Goal: Task Accomplishment & Management: Manage account settings

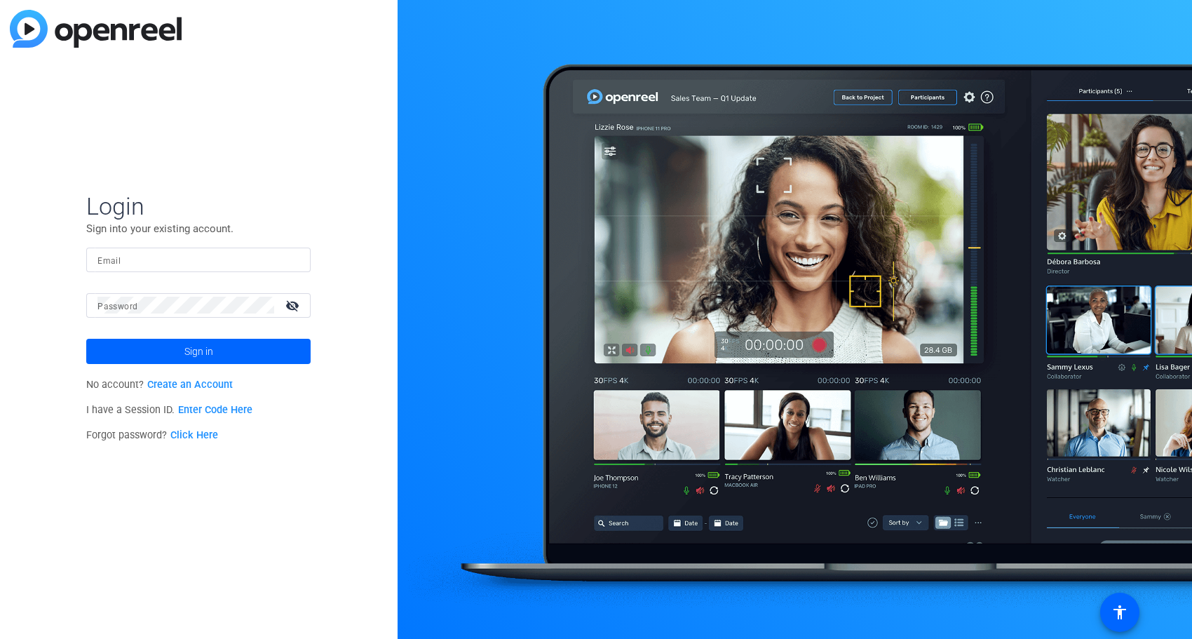
click at [184, 251] on input "Email" at bounding box center [198, 259] width 202 height 17
click at [288, 157] on div "Login Sign into your existing account. Email Password visibility_off Sign in No…" at bounding box center [199, 319] width 398 height 639
click at [210, 268] on div at bounding box center [198, 259] width 202 height 25
click at [215, 263] on input "Email" at bounding box center [198, 259] width 202 height 17
click at [261, 198] on span "Login" at bounding box center [198, 205] width 224 height 29
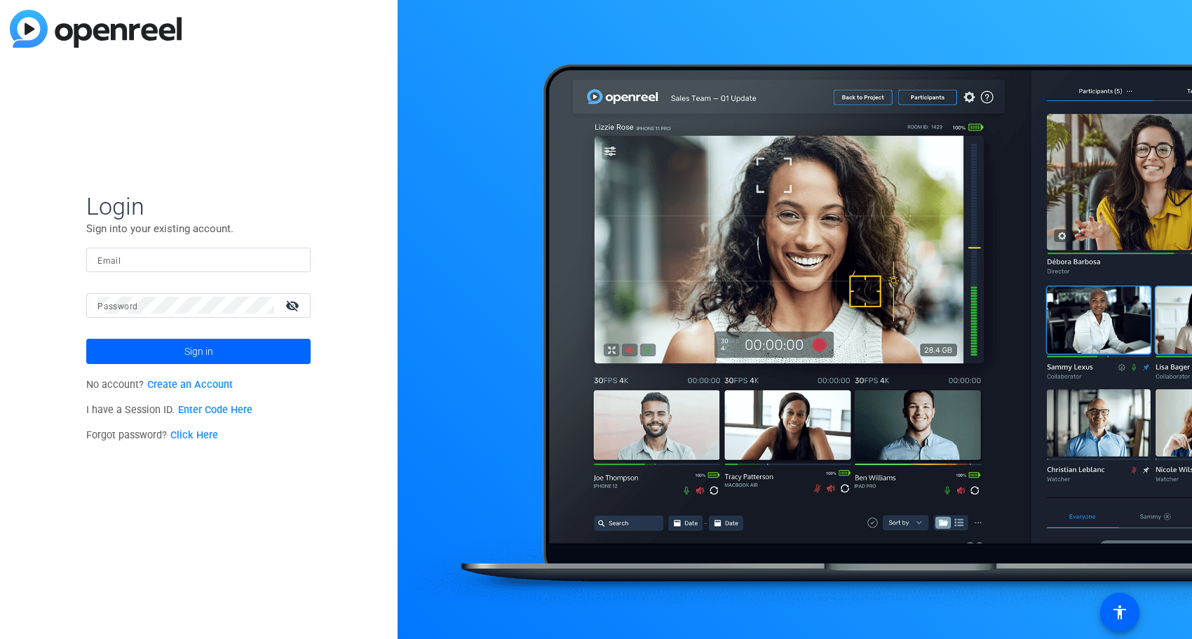
click at [219, 264] on input "Email" at bounding box center [198, 259] width 202 height 17
type input "jcho@openreel.com"
click at [86, 339] on button "Sign in" at bounding box center [198, 351] width 224 height 25
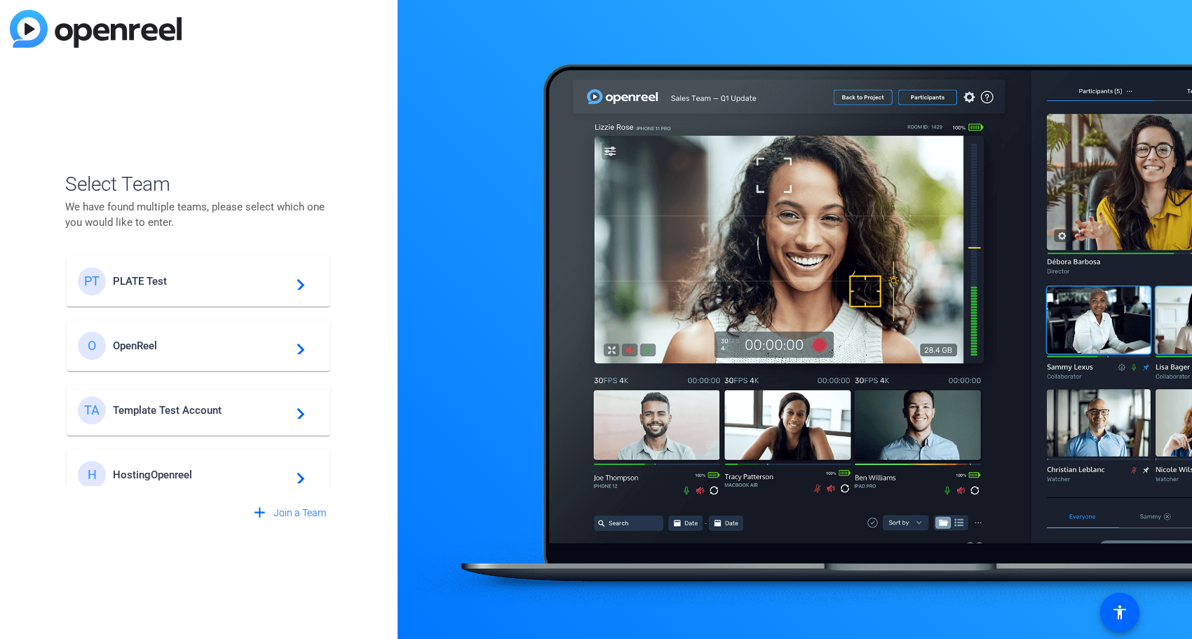
click at [215, 289] on div "PT PLATE Test navigate_next" at bounding box center [198, 281] width 241 height 28
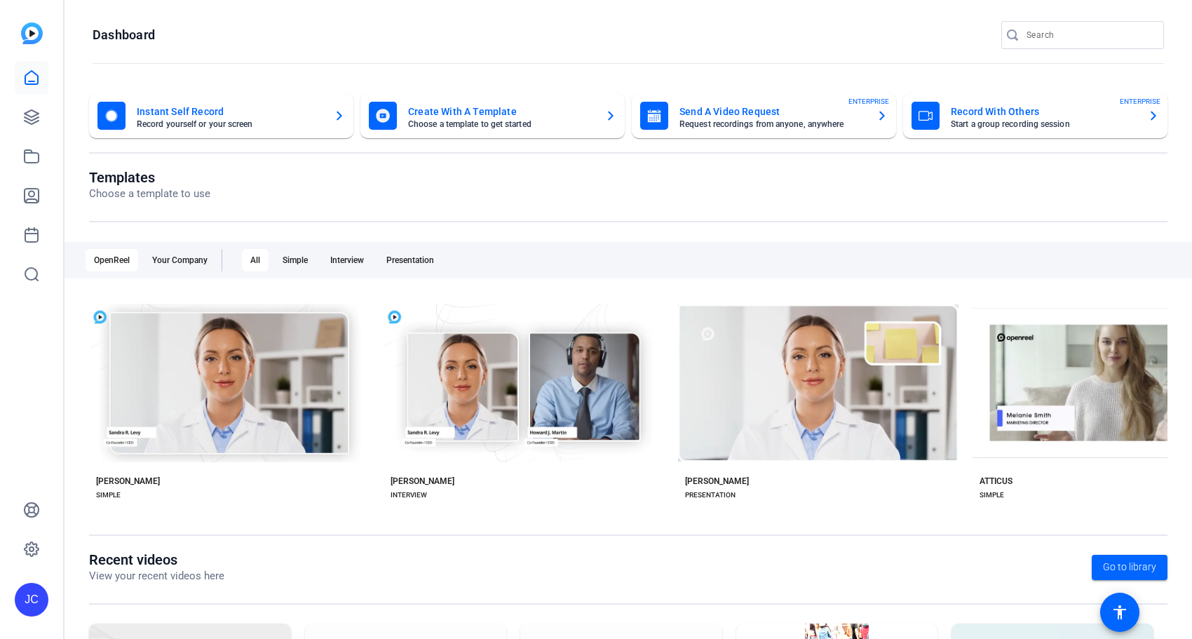
click at [221, 35] on openreel-page-title "Dashboard" at bounding box center [628, 35] width 1071 height 28
click at [25, 550] on icon at bounding box center [32, 549] width 14 height 14
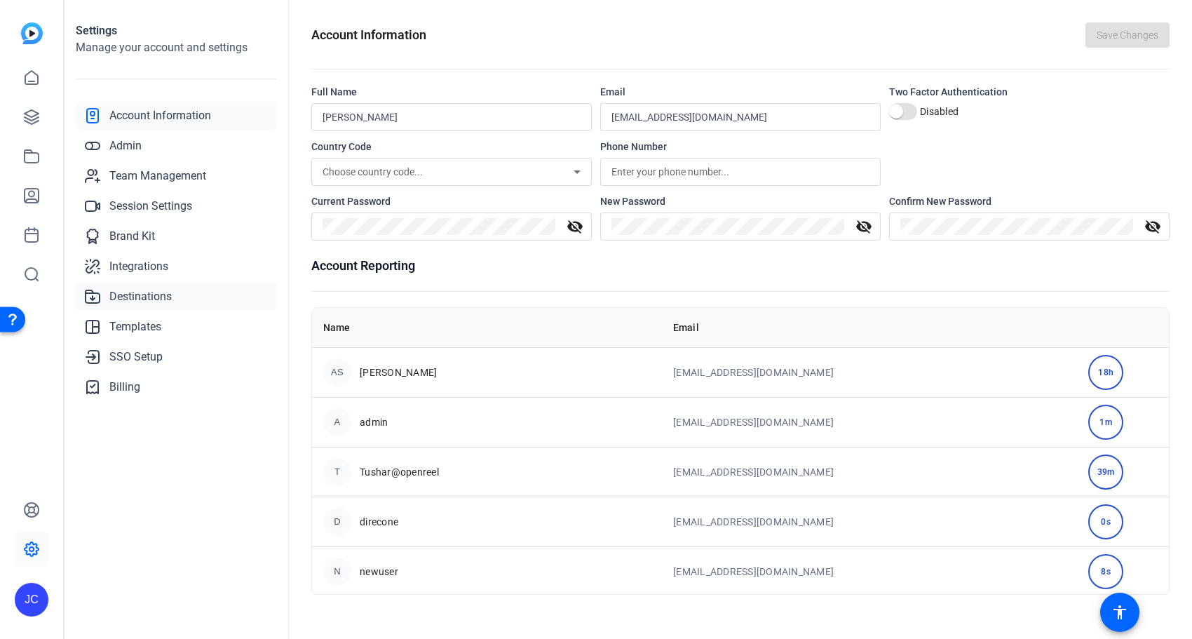
click at [145, 292] on span "Destinations" at bounding box center [140, 296] width 62 height 17
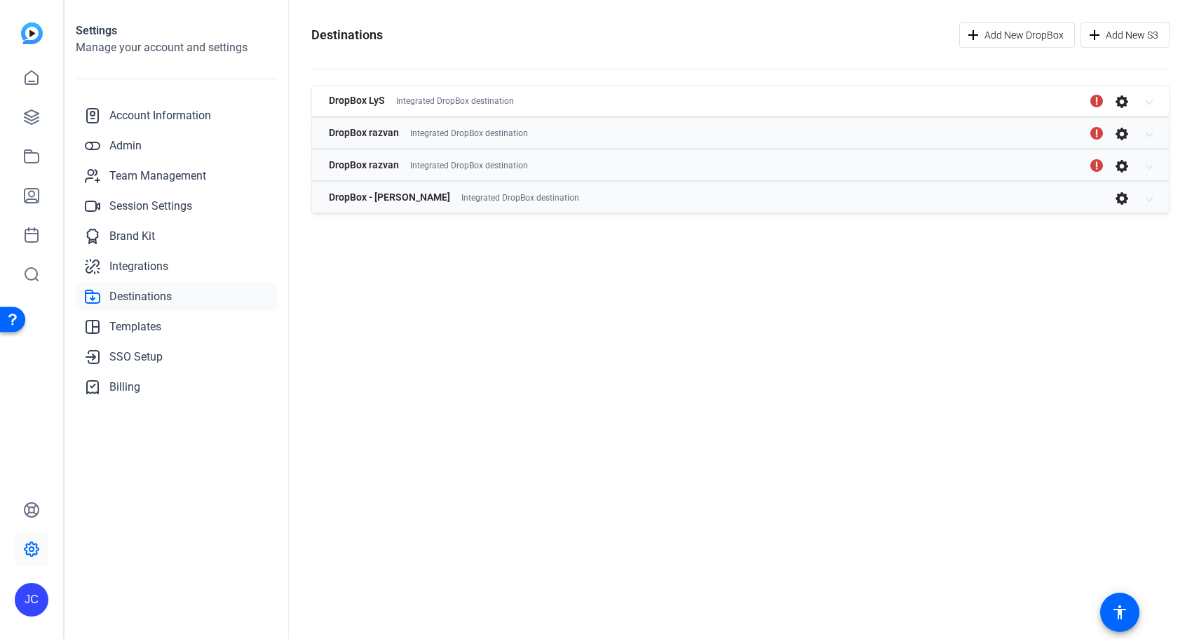
click at [1144, 104] on div "DropBox LyS Integrated DropBox destination" at bounding box center [738, 100] width 818 height 25
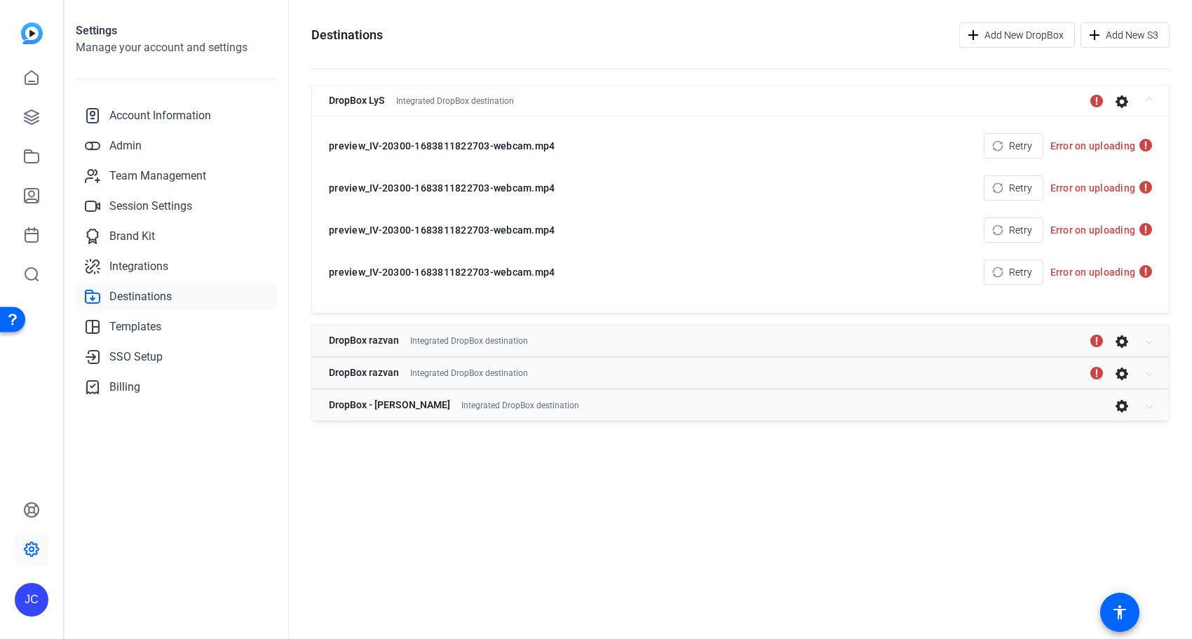
click at [1144, 104] on div "DropBox LyS Integrated DropBox destination" at bounding box center [738, 100] width 818 height 25
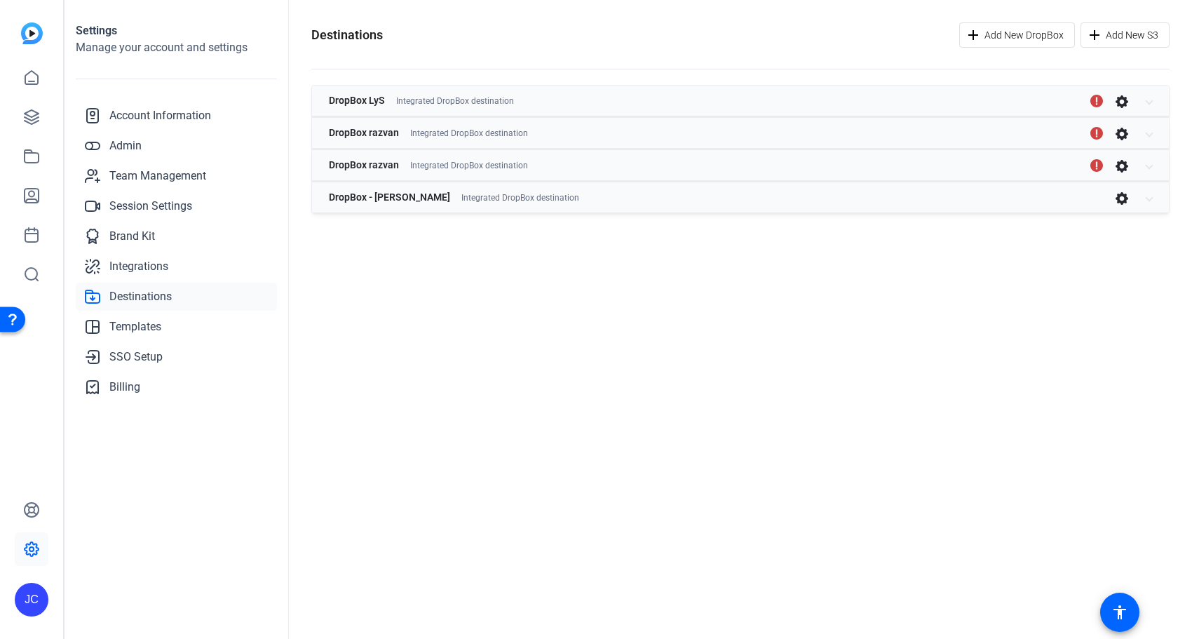
click at [719, 236] on div "Destinations Add New DropBox Add New S3 DropBox LyS Integrated DropBox destinat…" at bounding box center [740, 319] width 903 height 639
click at [1151, 196] on span at bounding box center [1149, 197] width 6 height 15
click at [1118, 206] on icon "button" at bounding box center [1121, 209] width 13 height 13
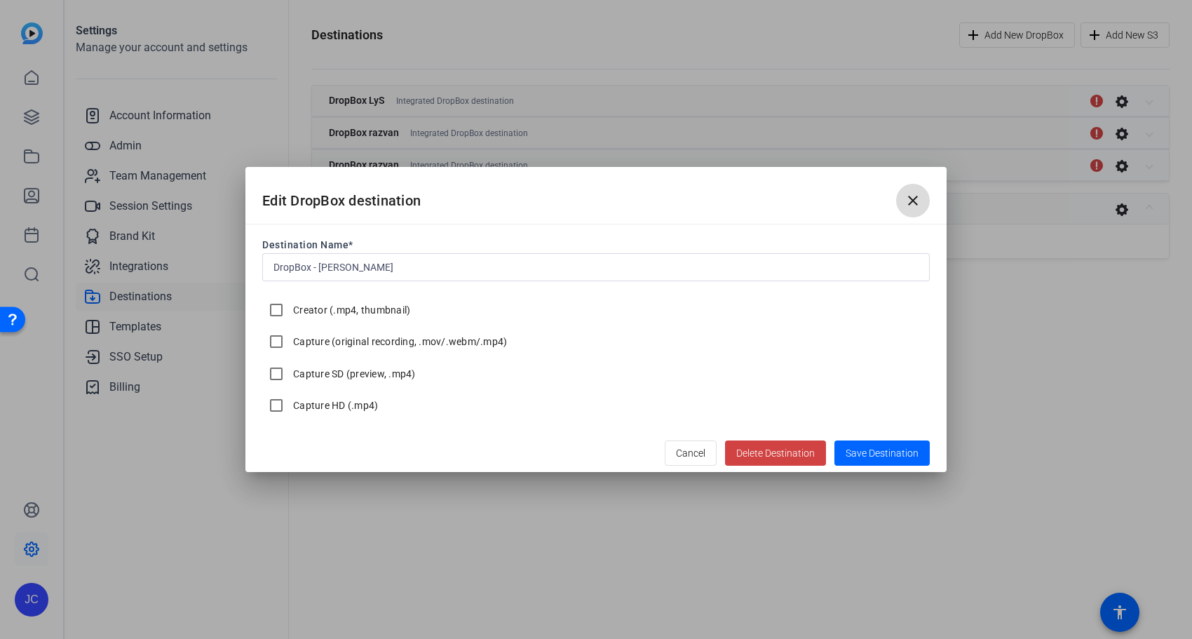
click at [921, 202] on span "button" at bounding box center [913, 201] width 34 height 34
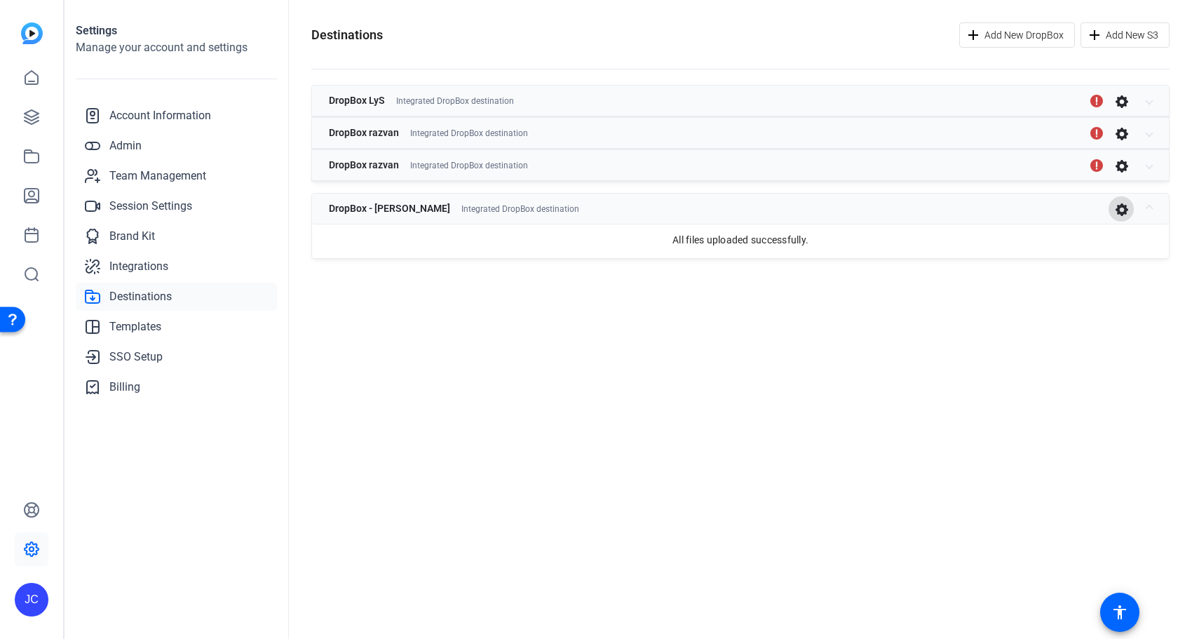
click at [940, 350] on div "Destinations Add New DropBox Add New S3 DropBox LyS Integrated DropBox destinat…" at bounding box center [740, 319] width 903 height 639
click at [1057, 43] on span "Add New DropBox" at bounding box center [1023, 35] width 79 height 27
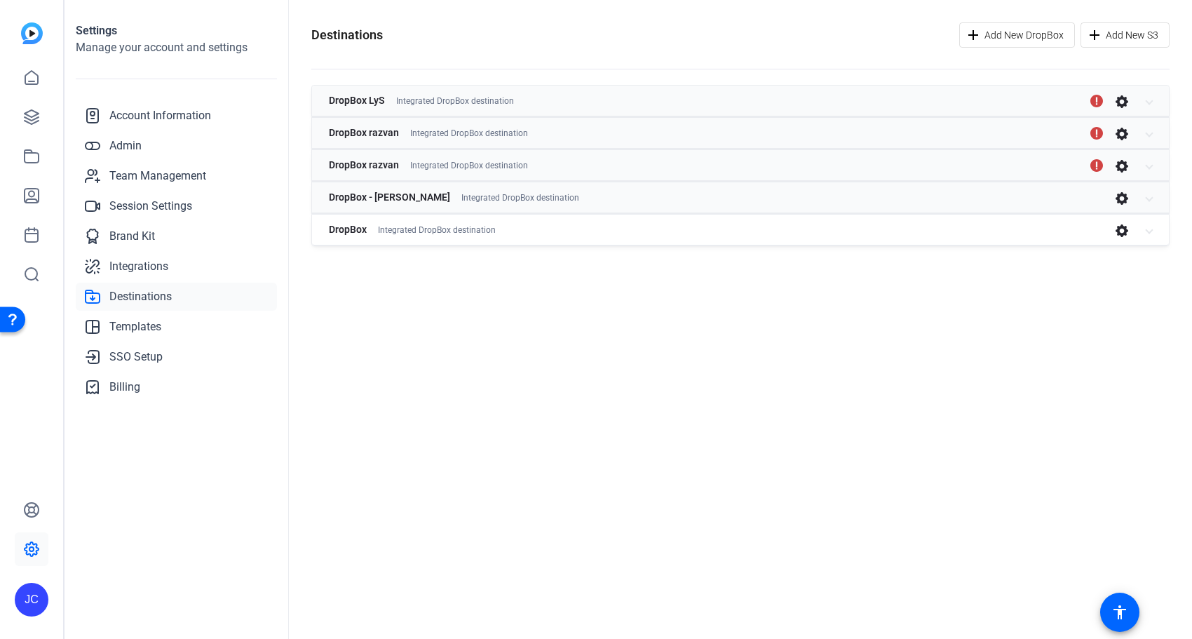
click at [1147, 229] on span at bounding box center [1149, 229] width 6 height 15
click at [1120, 240] on icon "button" at bounding box center [1121, 241] width 14 height 14
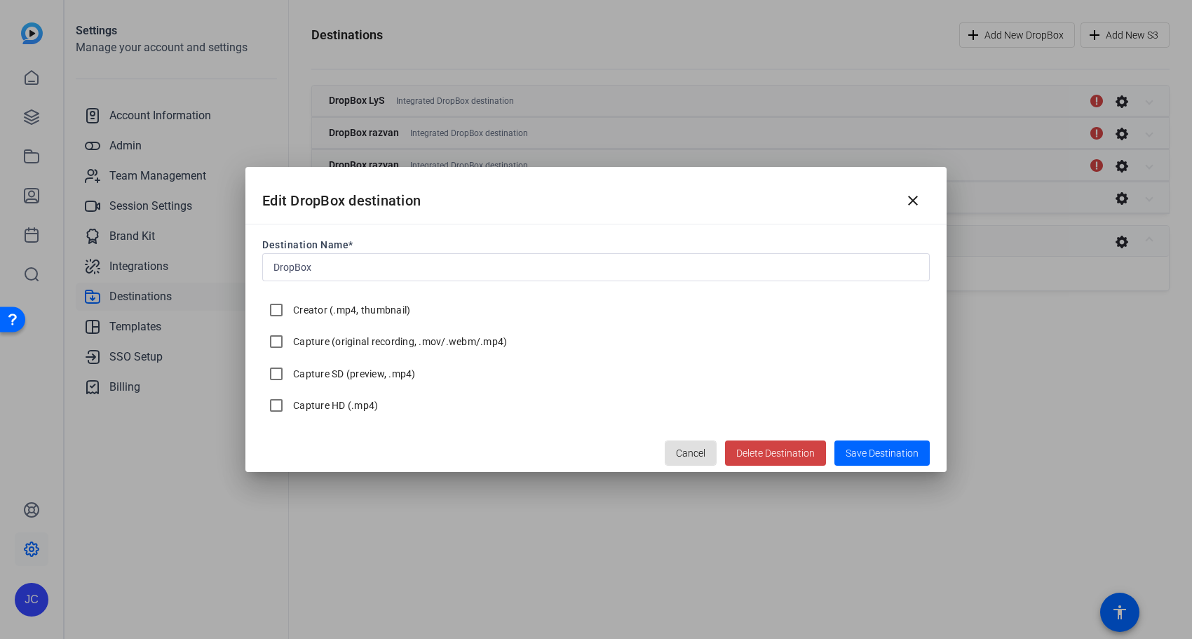
click at [440, 270] on input "DropBox" at bounding box center [595, 267] width 645 height 17
type input "DropBox Jihye"
click at [361, 349] on div "Capture (original recording, .mov/.webm/.mp4)" at bounding box center [384, 341] width 245 height 28
click at [365, 344] on label "Capture (original recording, .mov/.webm/.mp4)" at bounding box center [398, 341] width 217 height 14
click at [290, 344] on input "Capture (original recording, .mov/.webm/.mp4)" at bounding box center [276, 341] width 28 height 28
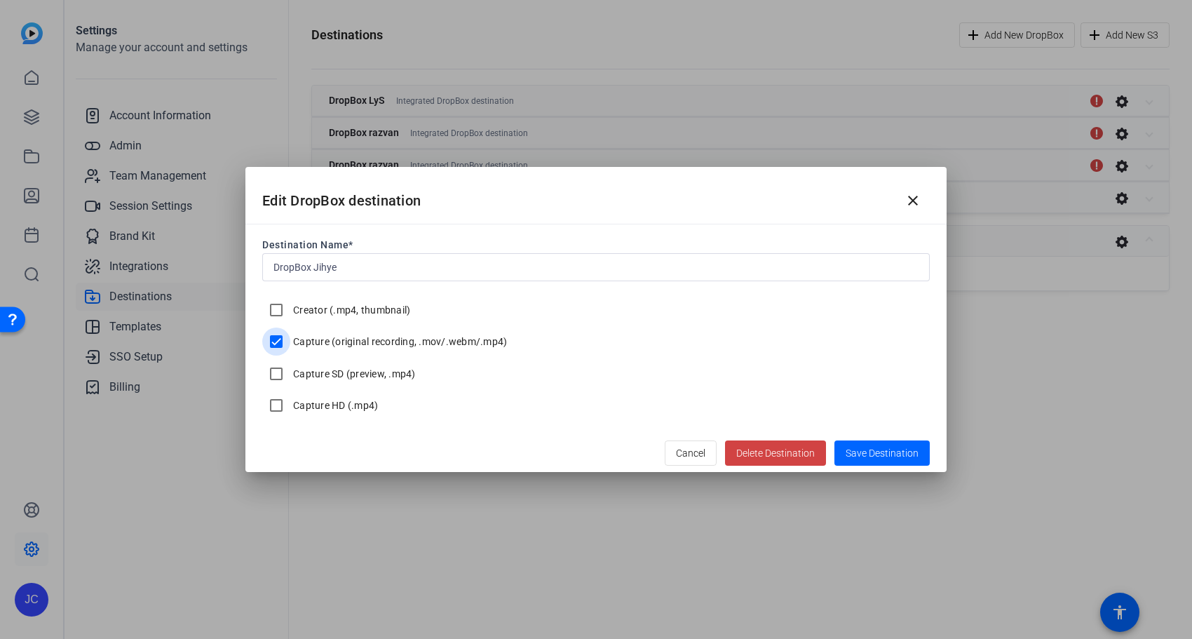
checkbox input "true"
click at [341, 374] on label "Capture SD (preview, .mp4)" at bounding box center [353, 374] width 126 height 14
click at [290, 374] on input "Capture SD (preview, .mp4)" at bounding box center [276, 374] width 28 height 28
checkbox input "true"
click at [330, 403] on label "Capture HD (.mp4)" at bounding box center [334, 405] width 88 height 14
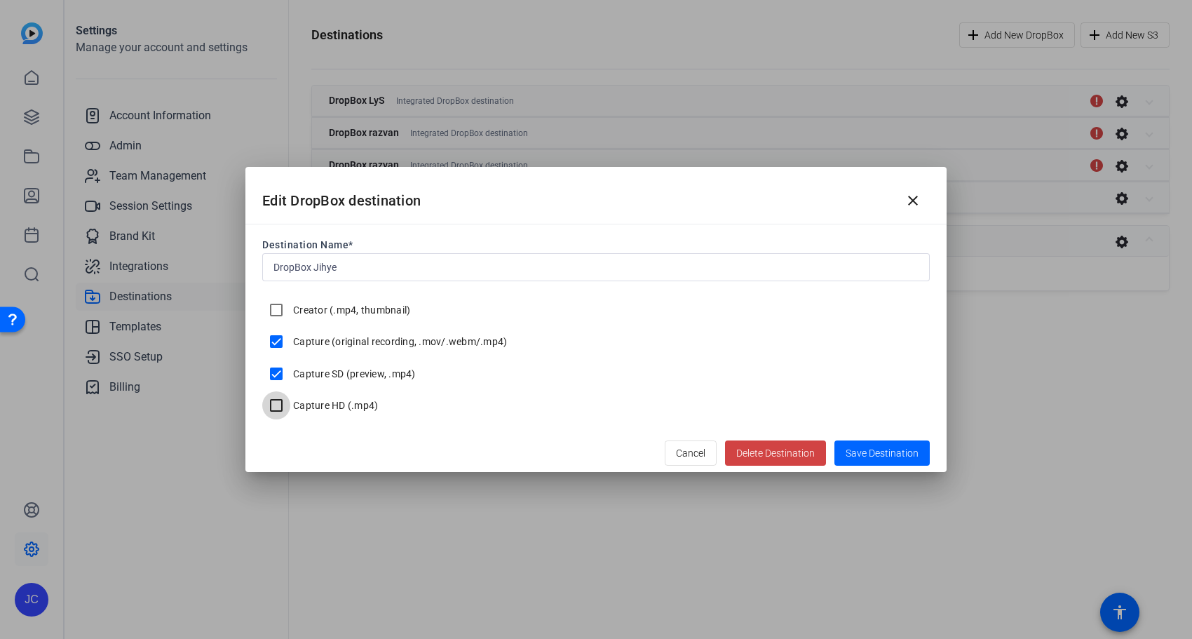
click at [290, 403] on input "Capture HD (.mp4)" at bounding box center [276, 405] width 28 height 28
checkbox input "true"
click at [914, 459] on span "Save Destination" at bounding box center [882, 453] width 73 height 15
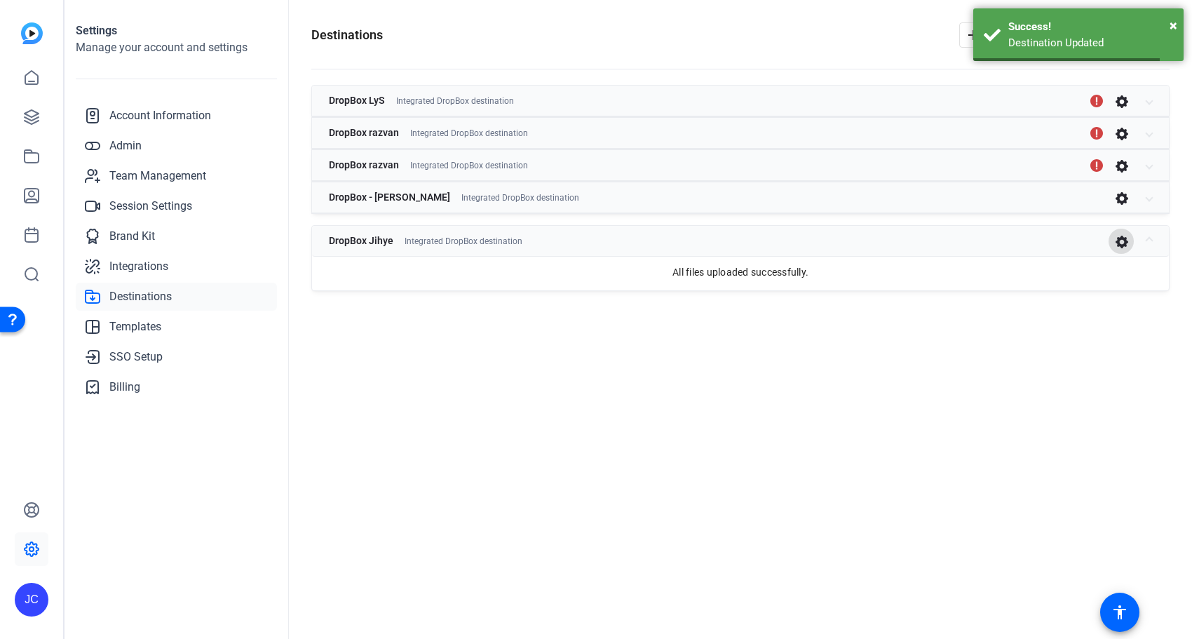
click at [572, 433] on div "Destinations Add New DropBox Add New S3 DropBox LyS Integrated DropBox destinat…" at bounding box center [740, 319] width 903 height 639
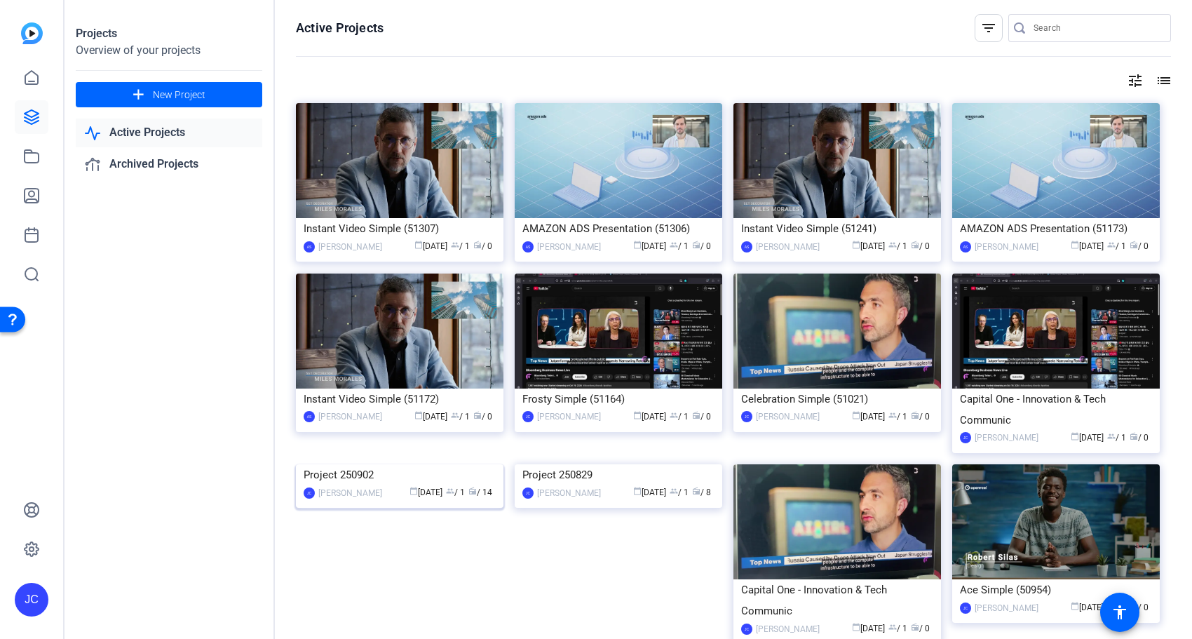
click at [409, 464] on img at bounding box center [400, 464] width 208 height 0
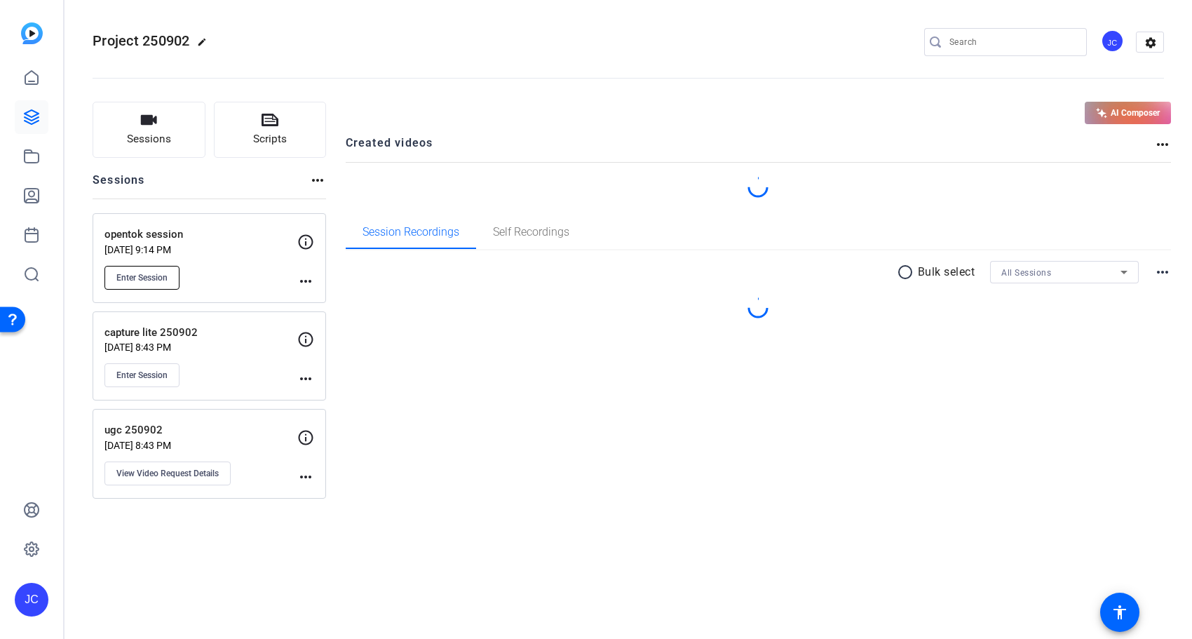
click at [136, 278] on span "Enter Session" at bounding box center [141, 277] width 51 height 11
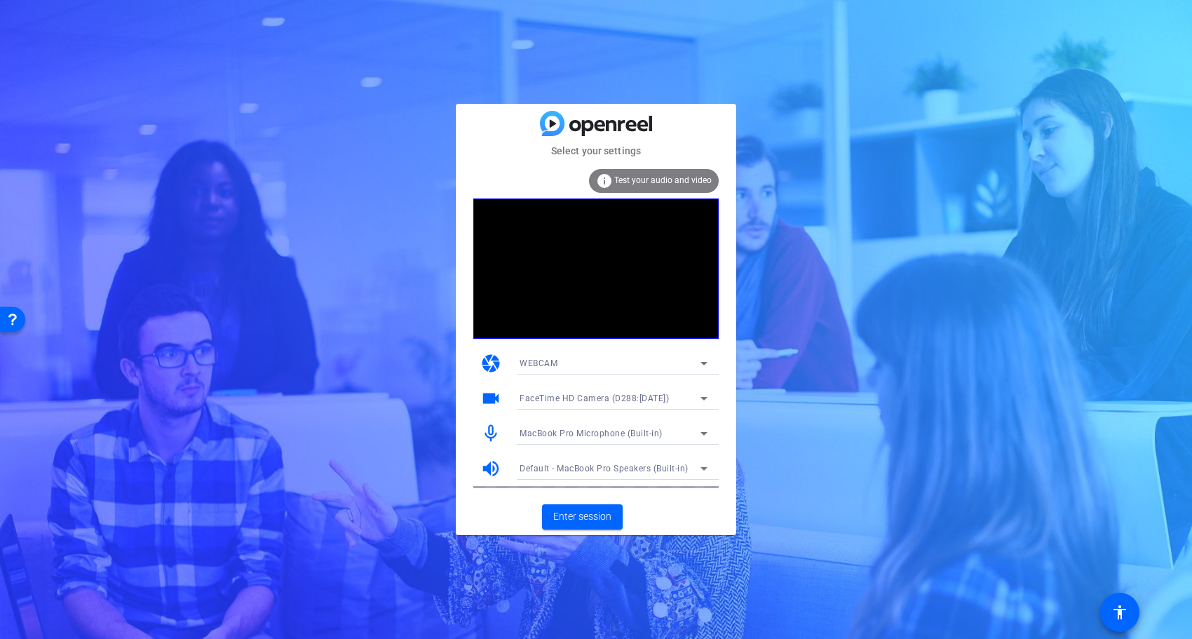
click at [416, 376] on div "Select your settings info Test your audio and video camera WEBCAM videocam Face…" at bounding box center [596, 319] width 1192 height 639
click at [611, 519] on span "Enter session" at bounding box center [582, 516] width 58 height 15
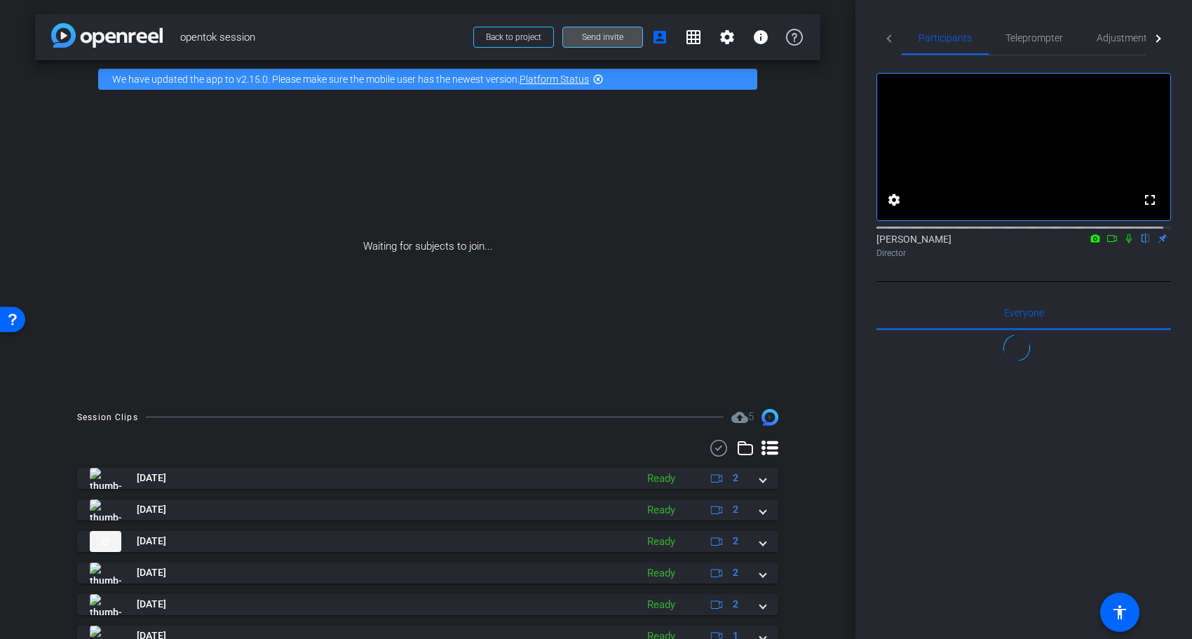
click at [623, 41] on span at bounding box center [602, 37] width 79 height 34
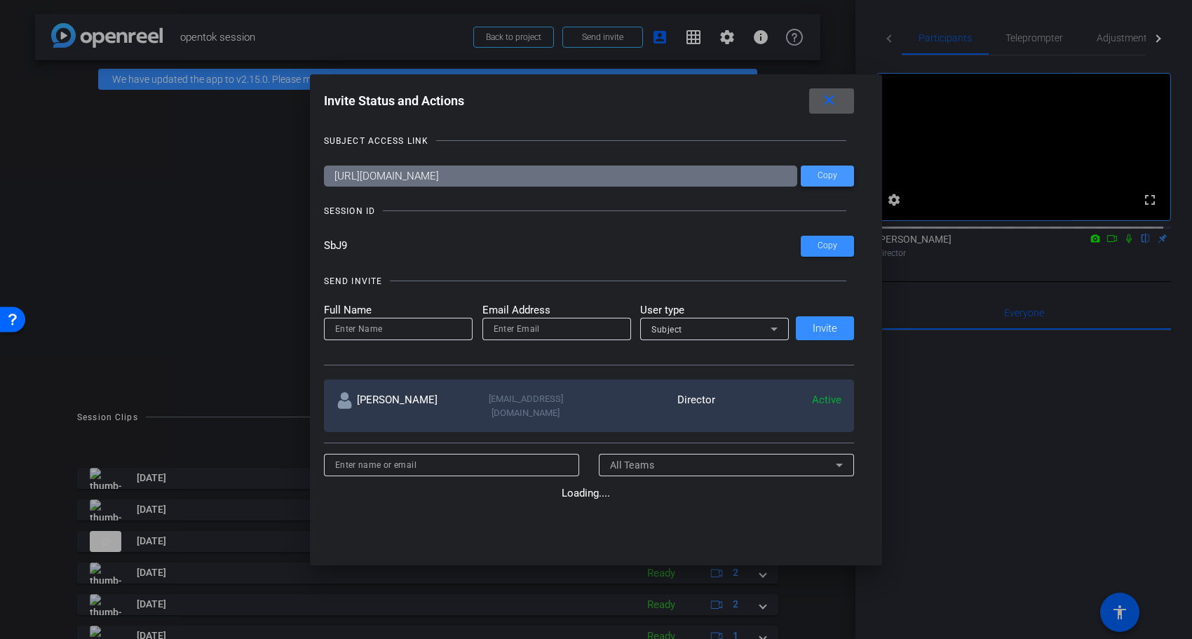
click at [823, 173] on span "Copy" at bounding box center [828, 175] width 20 height 11
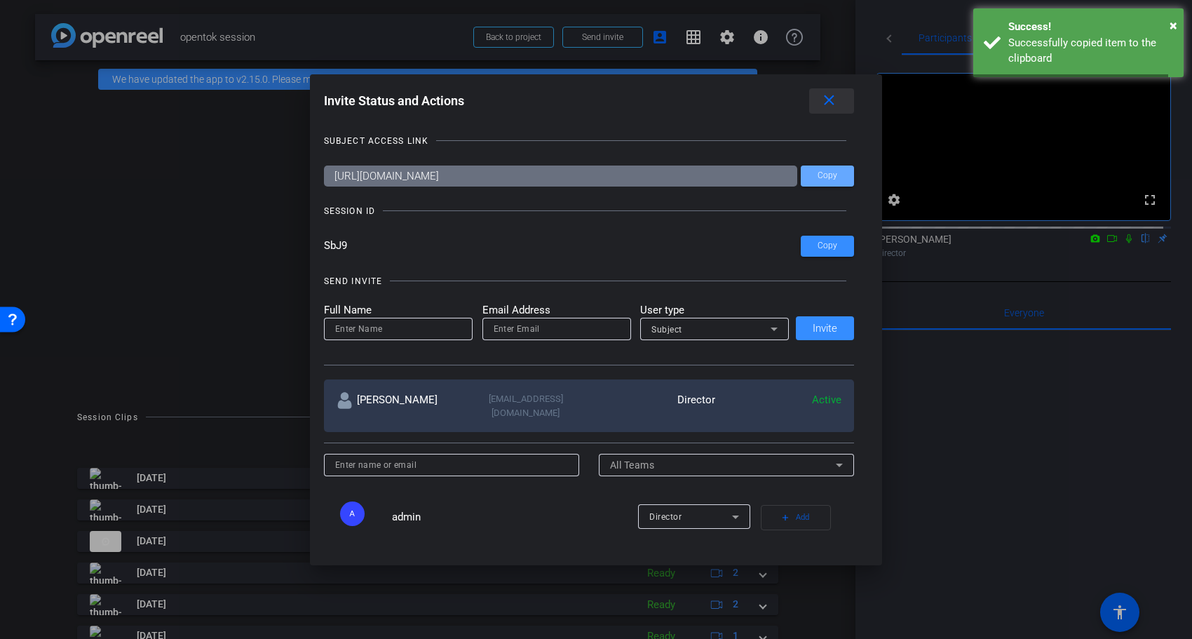
click at [833, 99] on mat-icon "close" at bounding box center [829, 101] width 18 height 18
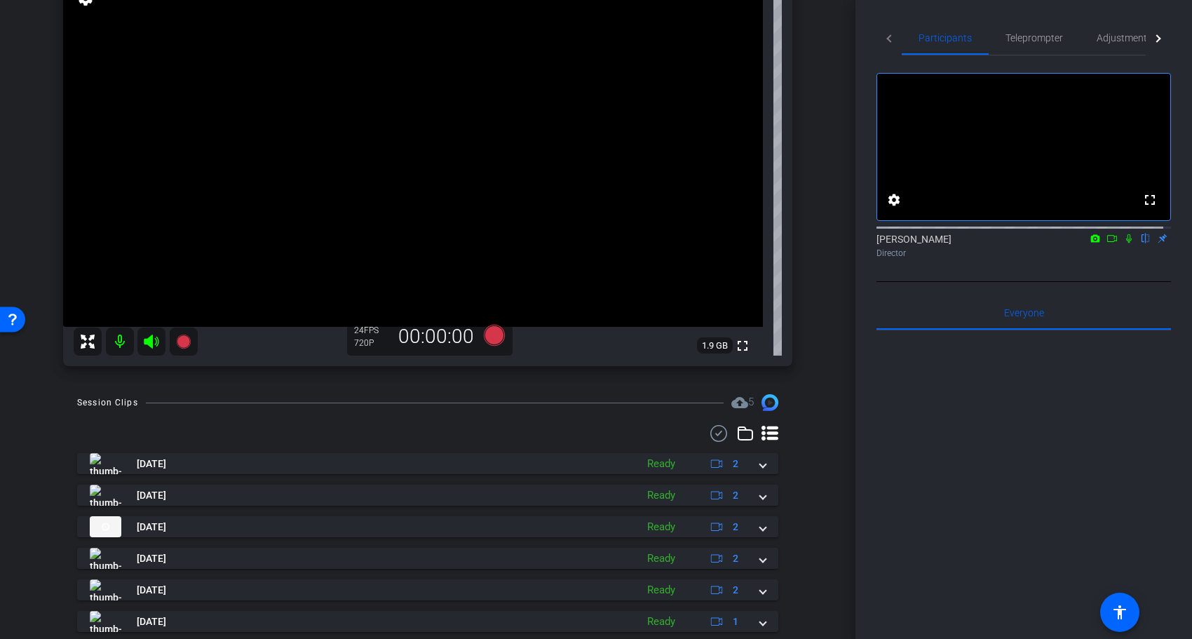
scroll to position [170, 0]
click at [118, 342] on mat-icon at bounding box center [120, 341] width 28 height 28
click at [1125, 243] on icon at bounding box center [1128, 238] width 11 height 10
click at [702, 402] on div "Session Clips cloud_upload 5" at bounding box center [427, 401] width 701 height 17
click at [731, 401] on mat-icon "cloud_upload" at bounding box center [739, 401] width 17 height 17
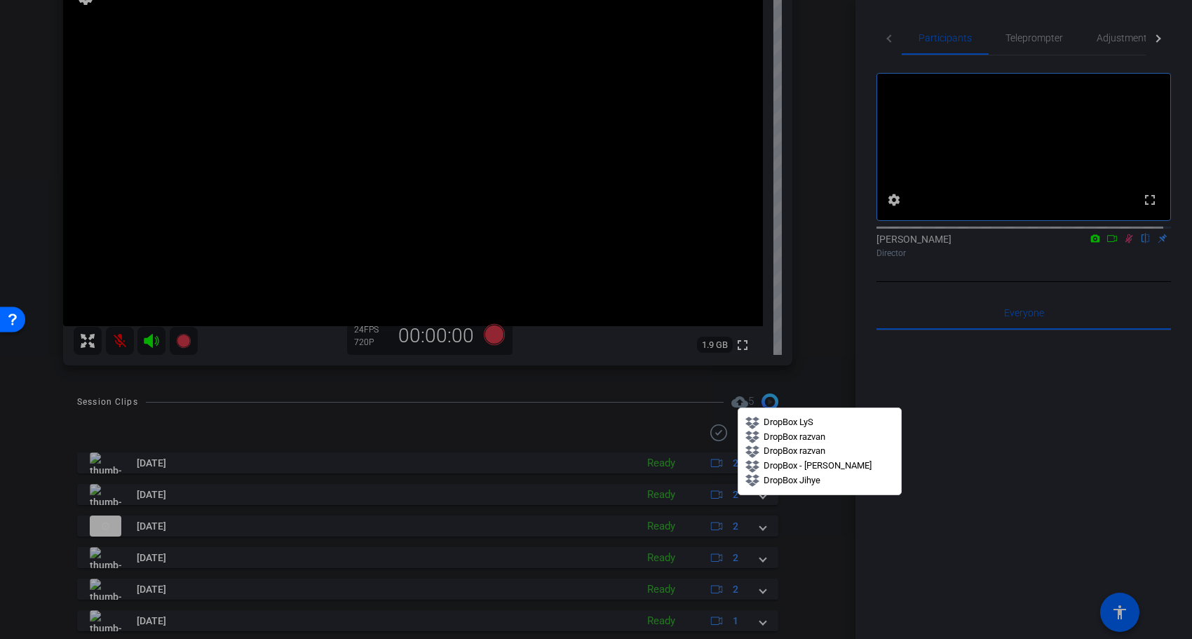
click at [577, 404] on div at bounding box center [596, 319] width 1192 height 639
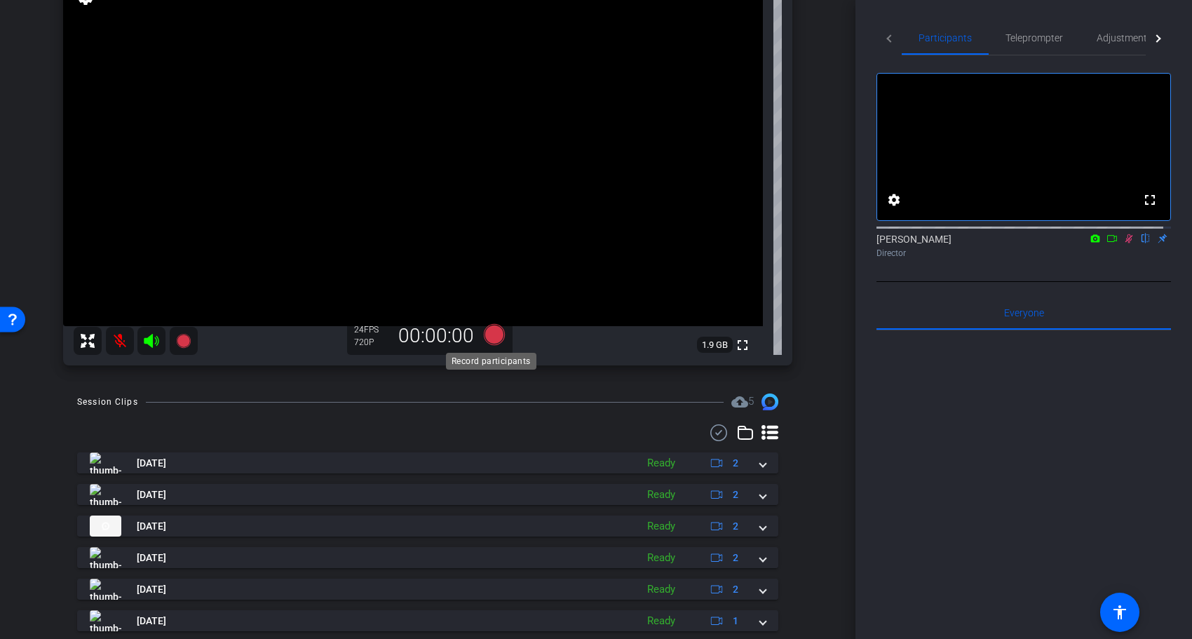
click at [487, 340] on icon at bounding box center [494, 334] width 21 height 21
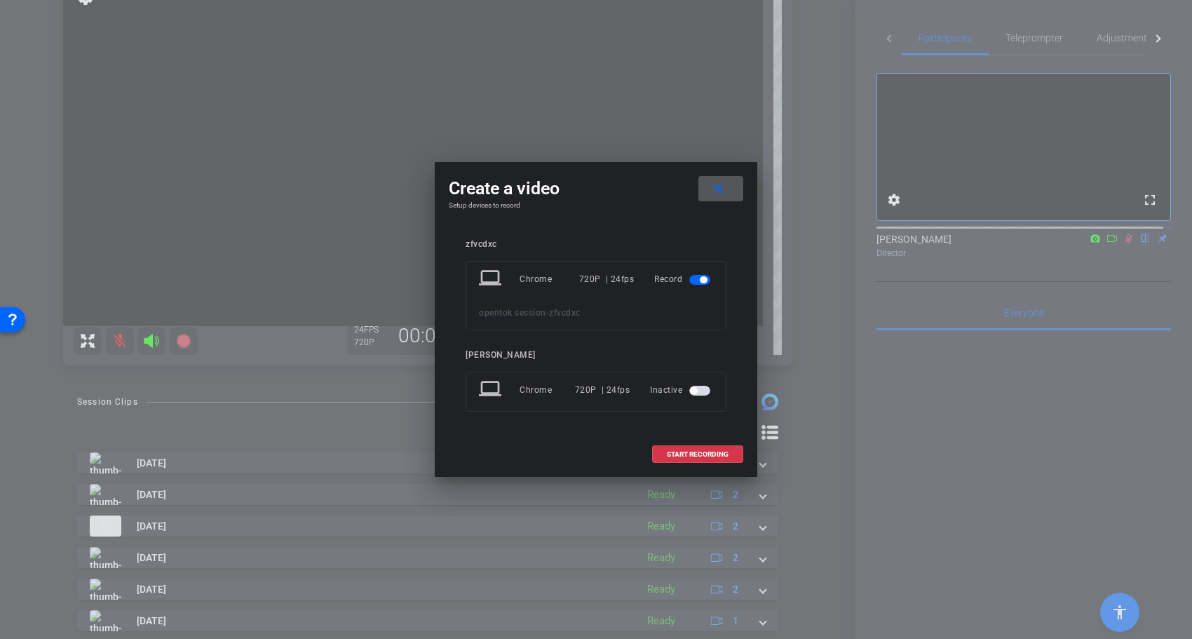
click at [658, 376] on div "laptop Chrome 720P | 24fps Inactive" at bounding box center [596, 392] width 261 height 40
click at [712, 388] on div at bounding box center [701, 391] width 24 height 10
click at [706, 393] on span "button" at bounding box center [699, 391] width 21 height 10
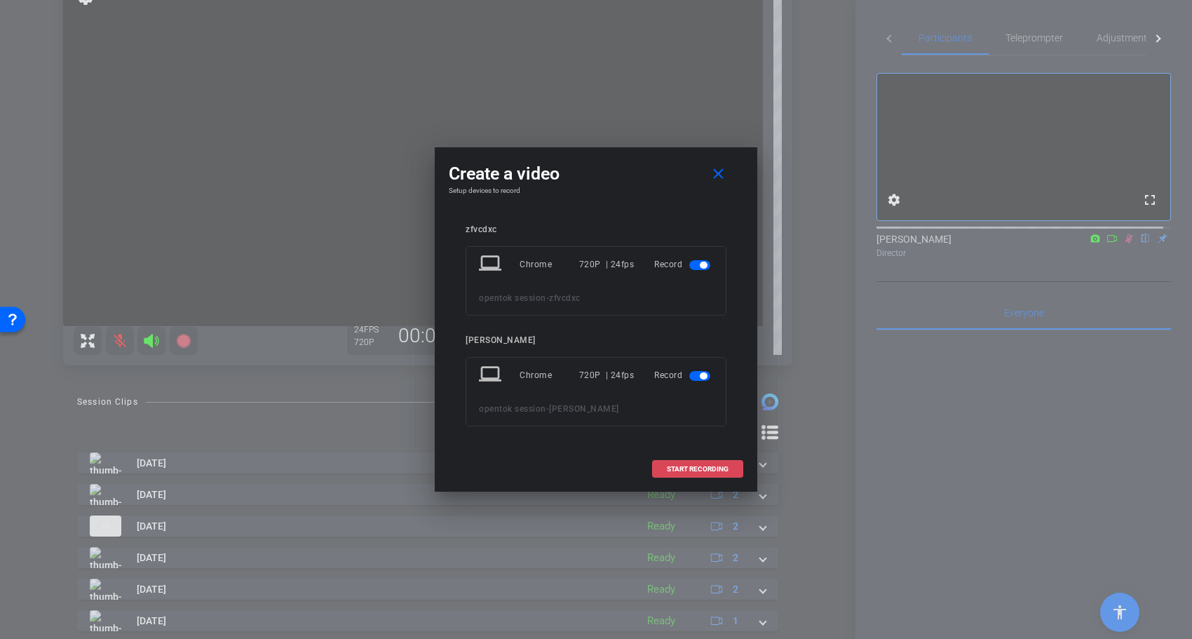
click at [677, 462] on span at bounding box center [698, 469] width 90 height 34
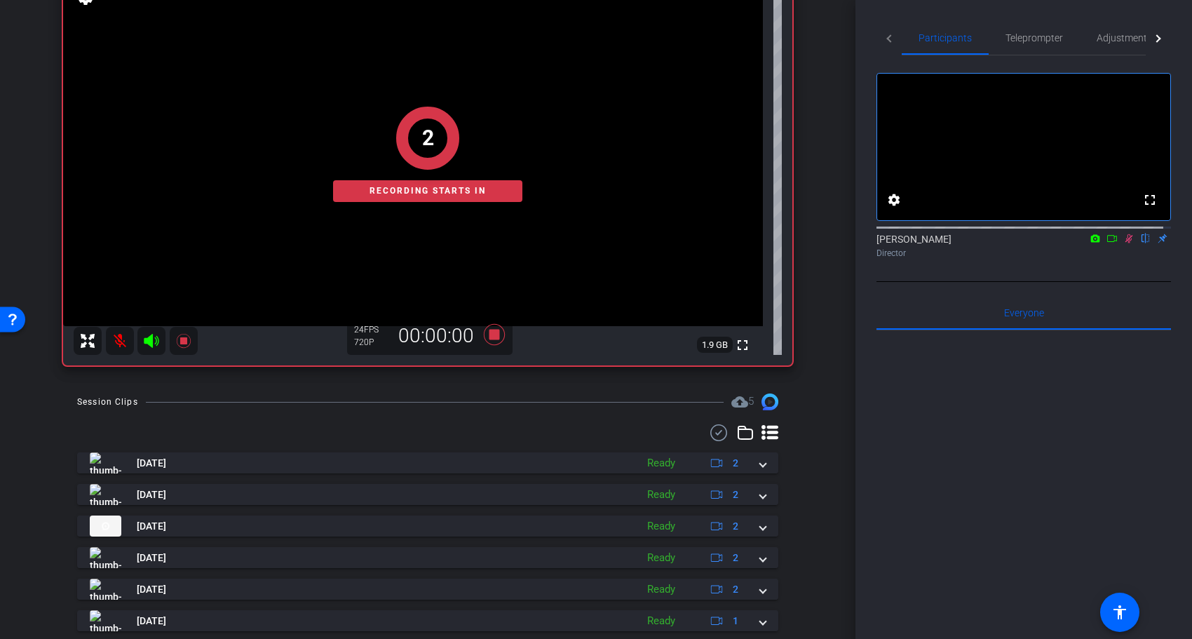
click at [483, 384] on div "arrow_back opentok session Back to project Send invite account_box grid_on sett…" at bounding box center [427, 149] width 855 height 639
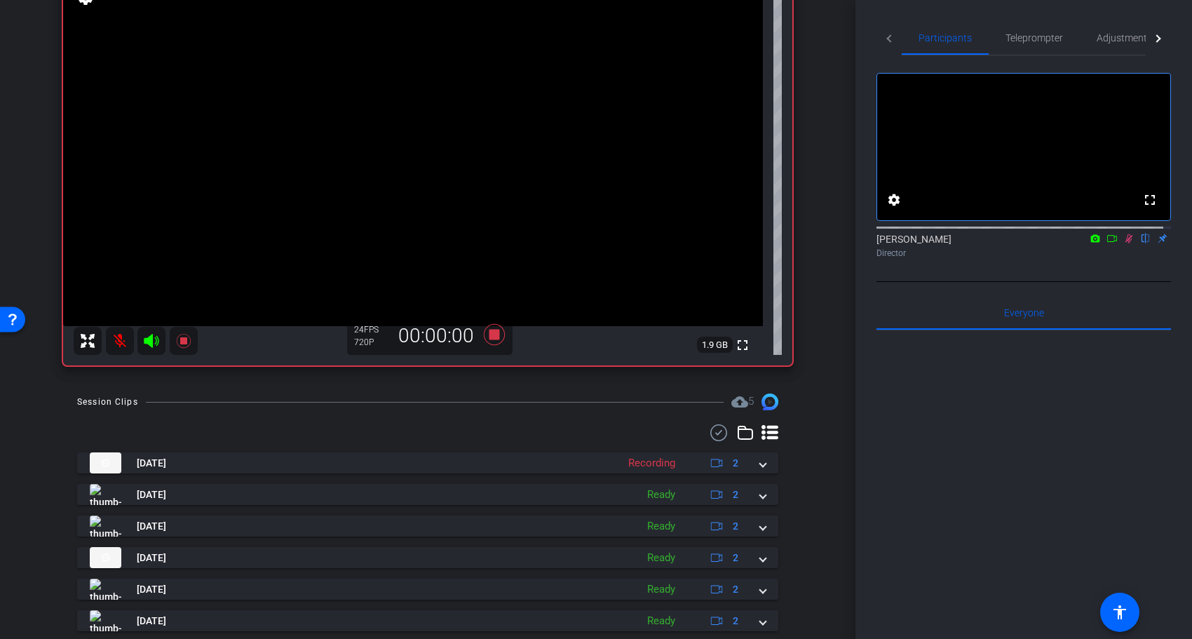
click at [453, 450] on div "[DATE] Recording 2 [DATE] Ready 2 [DATE] Ready 2 [DATE] Ready 2 [DATE] Ready 2 …" at bounding box center [427, 568] width 701 height 288
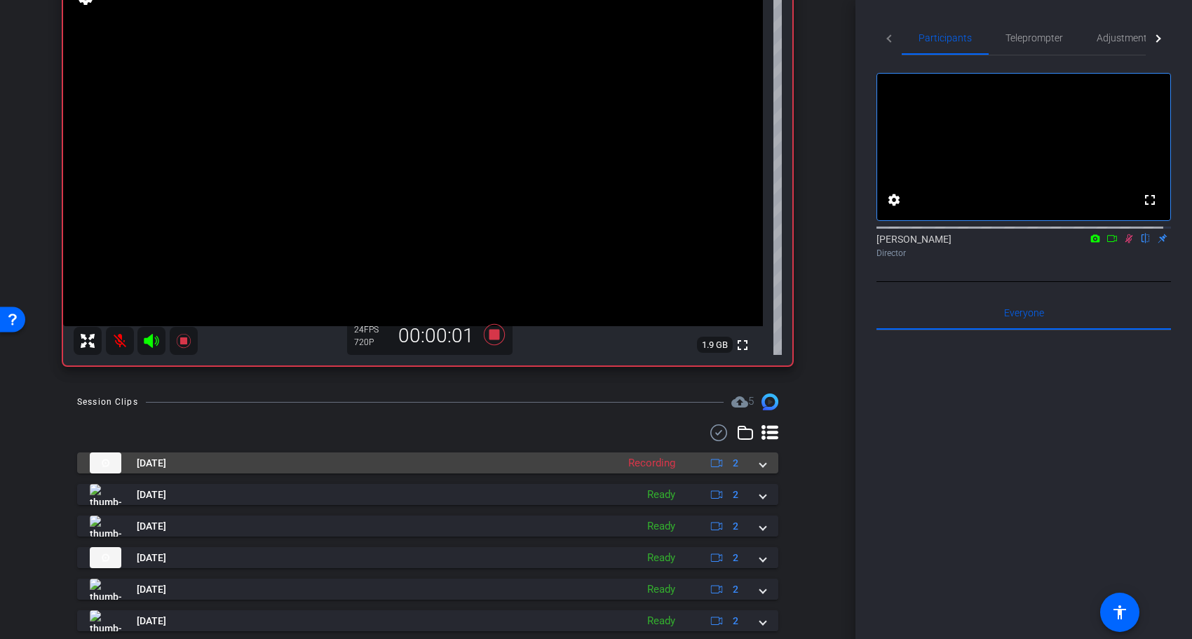
click at [451, 459] on mat-panel-title "[DATE]" at bounding box center [350, 462] width 520 height 21
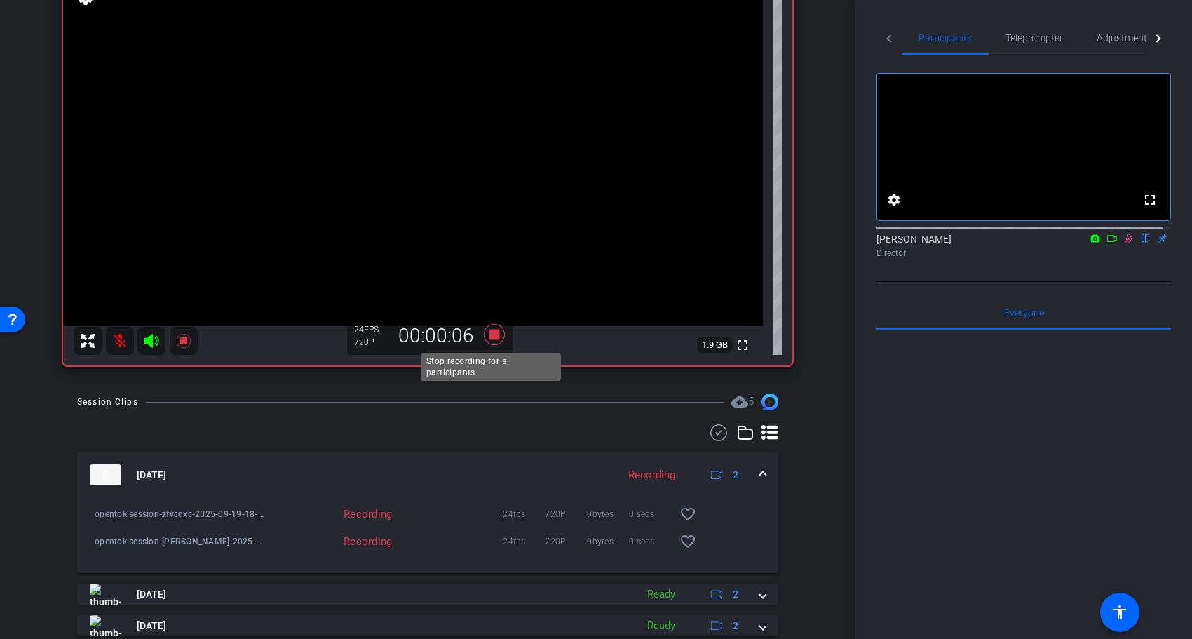
click at [487, 332] on icon at bounding box center [494, 334] width 21 height 21
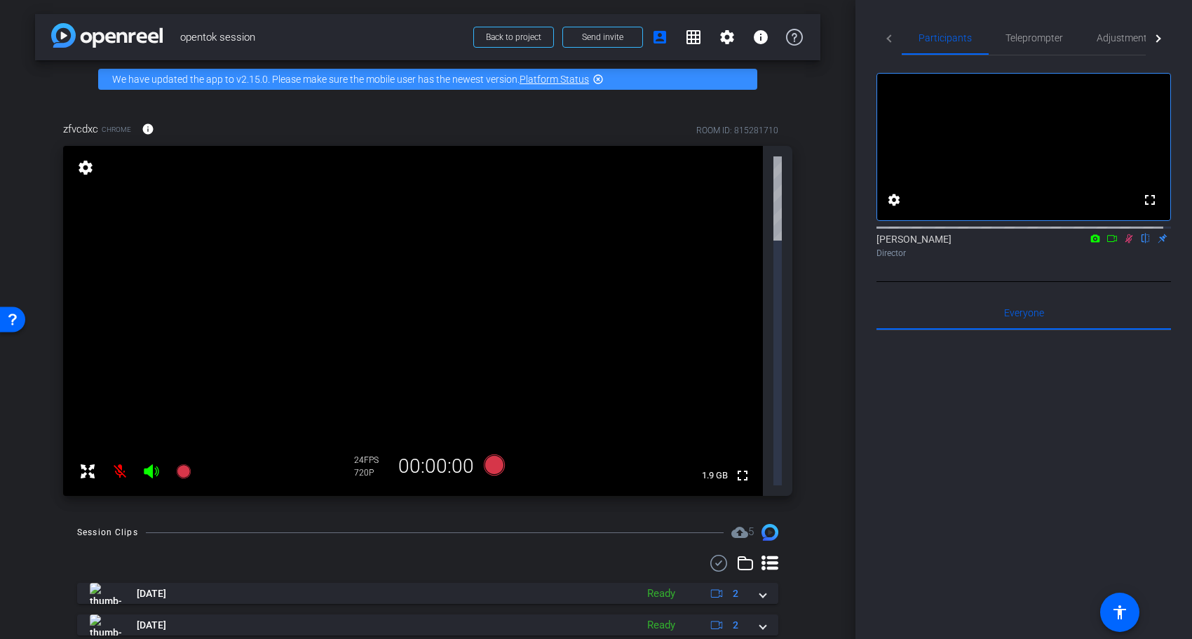
click at [742, 524] on mat-icon "cloud_upload" at bounding box center [739, 532] width 17 height 17
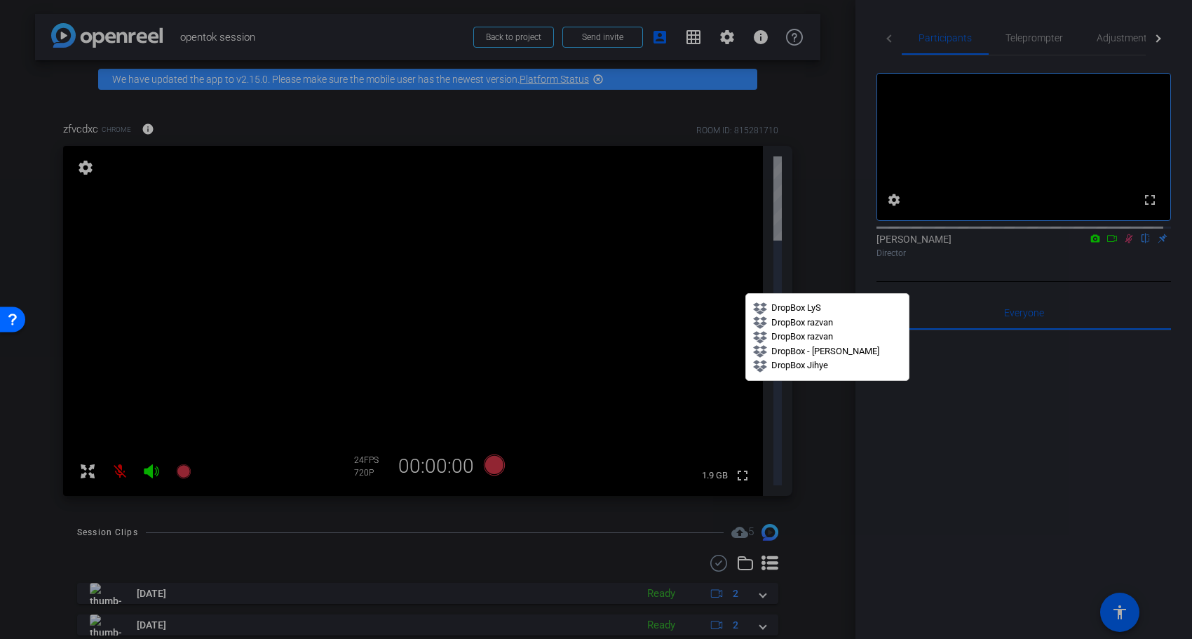
drag, startPoint x: 742, startPoint y: 287, endPoint x: 513, endPoint y: 327, distance: 232.7
click at [741, 287] on div at bounding box center [596, 319] width 1192 height 639
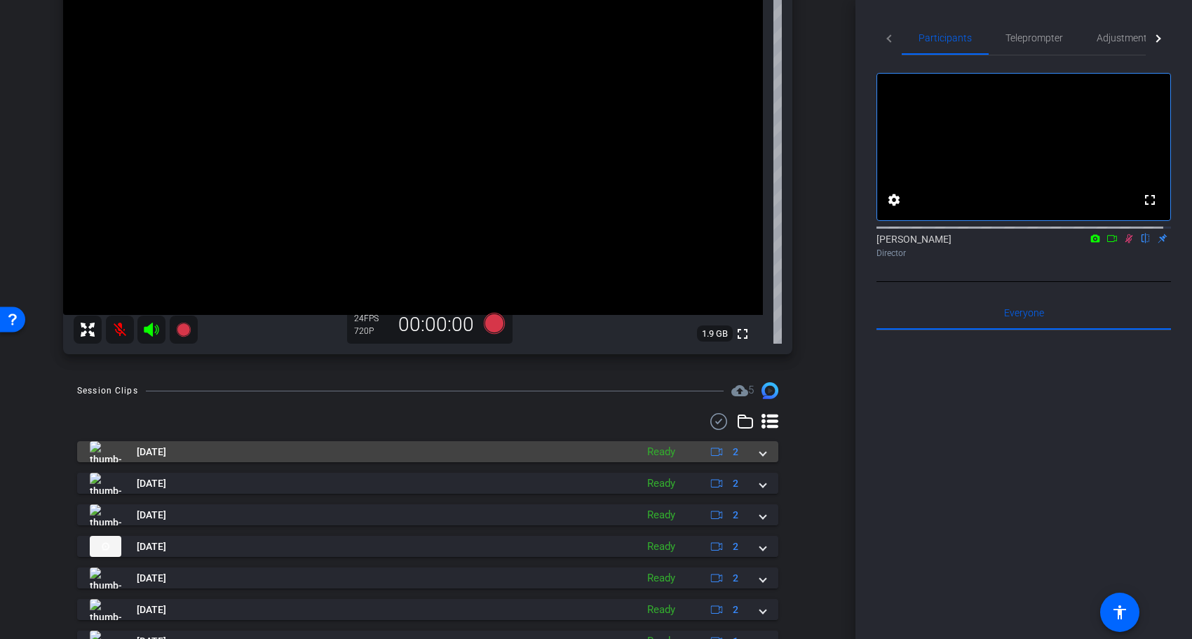
scroll to position [182, 0]
click at [331, 443] on mat-panel-title "[DATE]" at bounding box center [359, 450] width 539 height 21
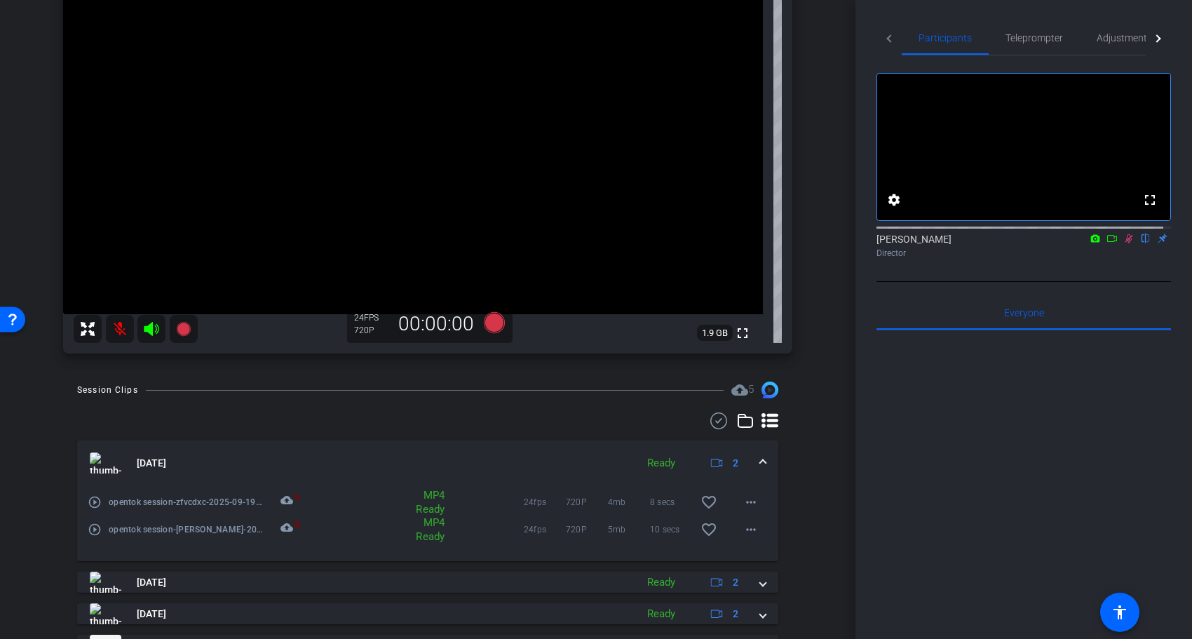
scroll to position [184, 0]
click at [286, 496] on mat-icon "cloud_upload" at bounding box center [288, 499] width 17 height 17
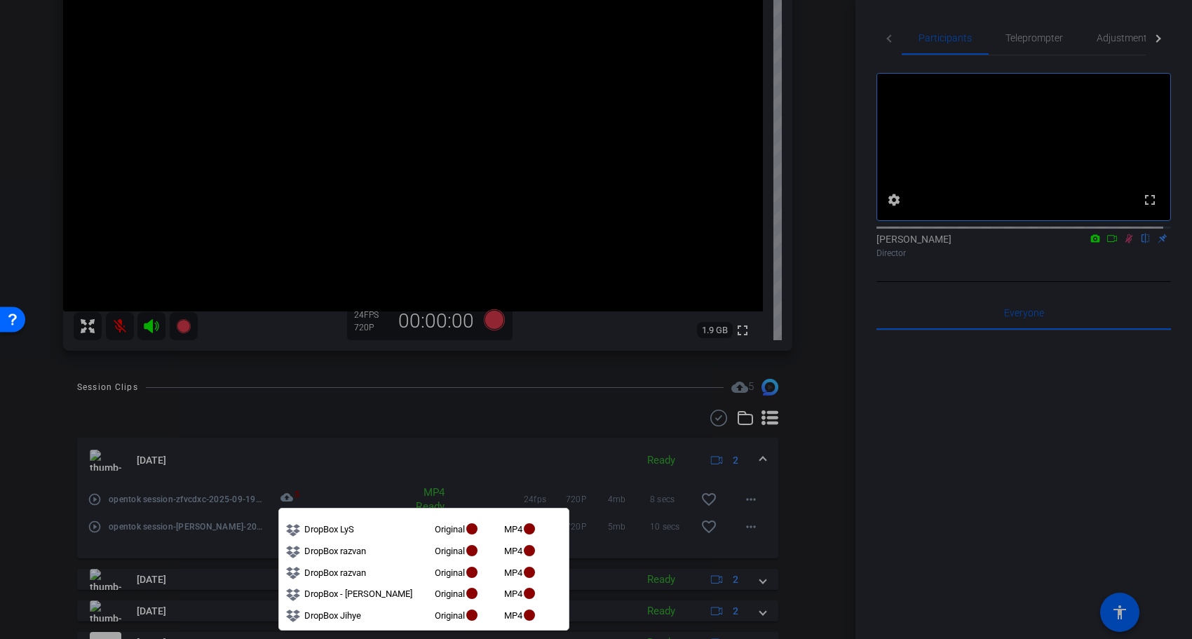
click at [297, 430] on div at bounding box center [596, 319] width 1192 height 639
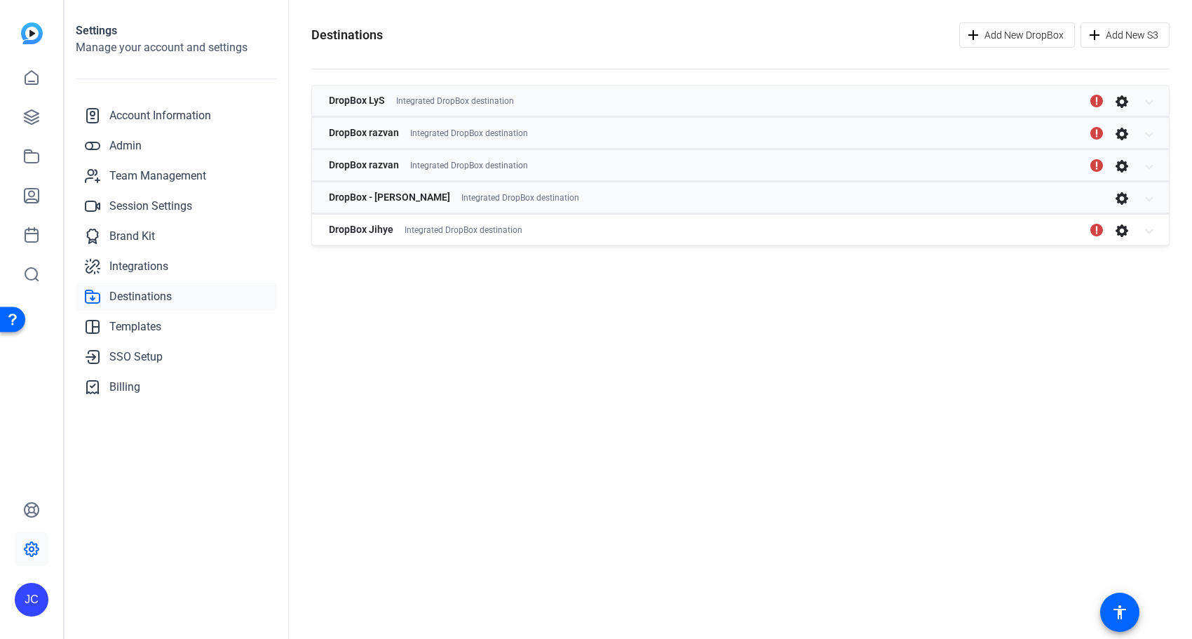
click at [1038, 227] on div "DropBox Jihye Integrated DropBox destination" at bounding box center [738, 229] width 818 height 25
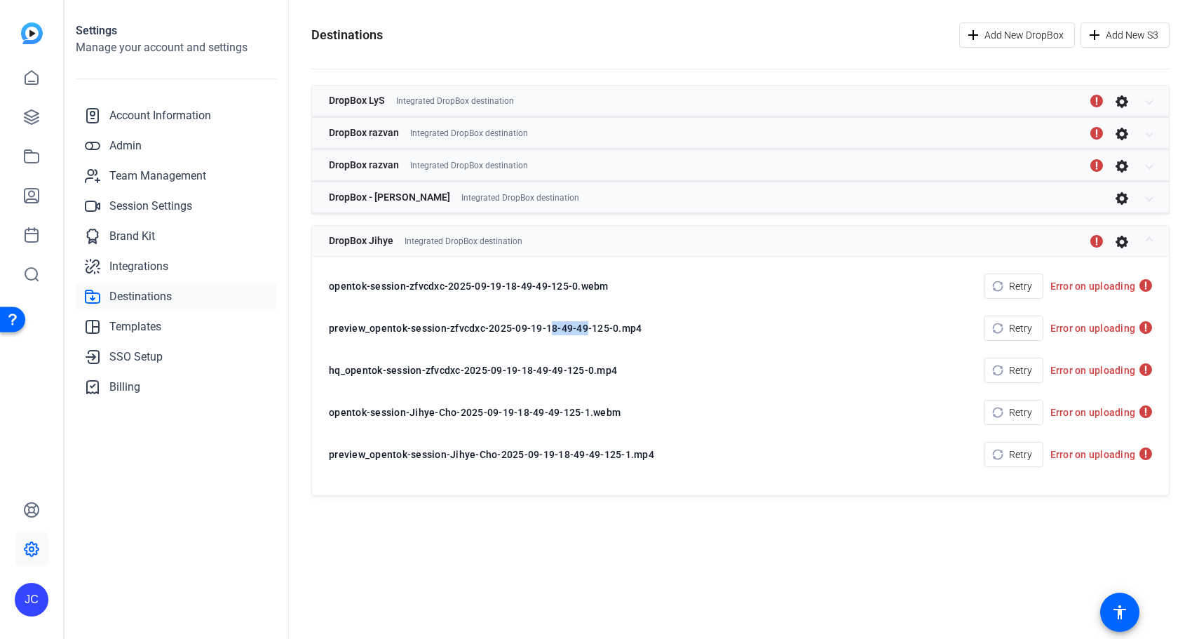
drag, startPoint x: 542, startPoint y: 325, endPoint x: 578, endPoint y: 325, distance: 35.8
click at [578, 325] on div "preview_opentok-session-zfvcdxc-2025-09-19-18-49-49-125-0.mp4" at bounding box center [649, 328] width 641 height 25
click at [88, 548] on div "Settings Manage your account and settings Account Information Admin Team Manage…" at bounding box center [177, 319] width 224 height 639
click at [130, 137] on link "Admin" at bounding box center [176, 146] width 201 height 28
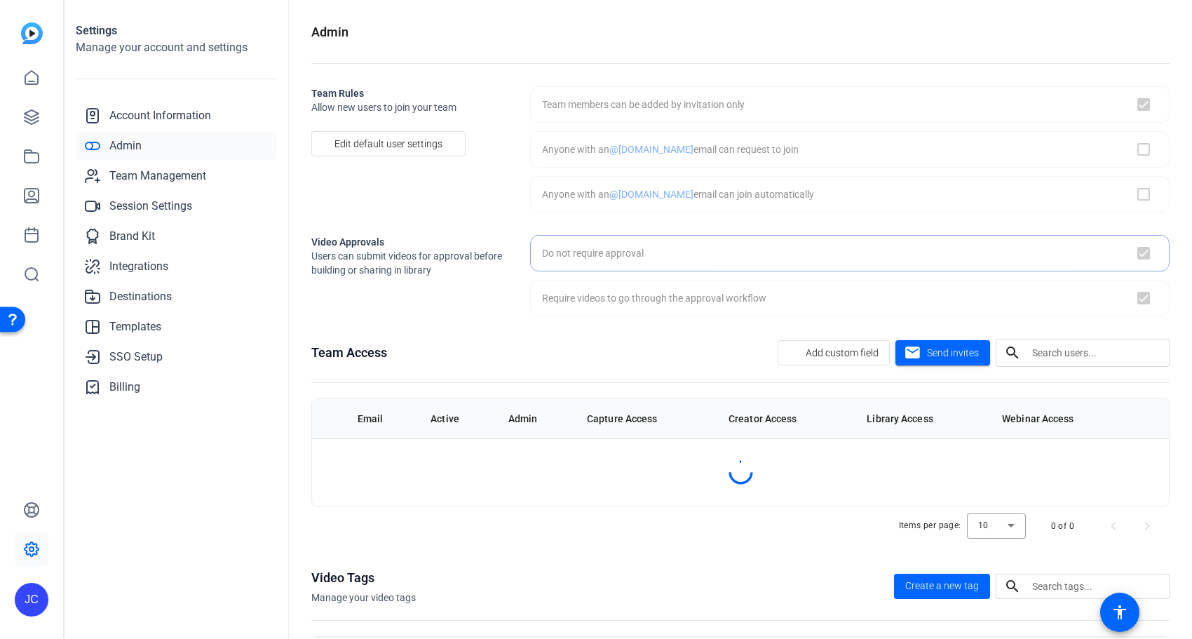
checkbox input "true"
checkbox input "false"
checkbox input "true"
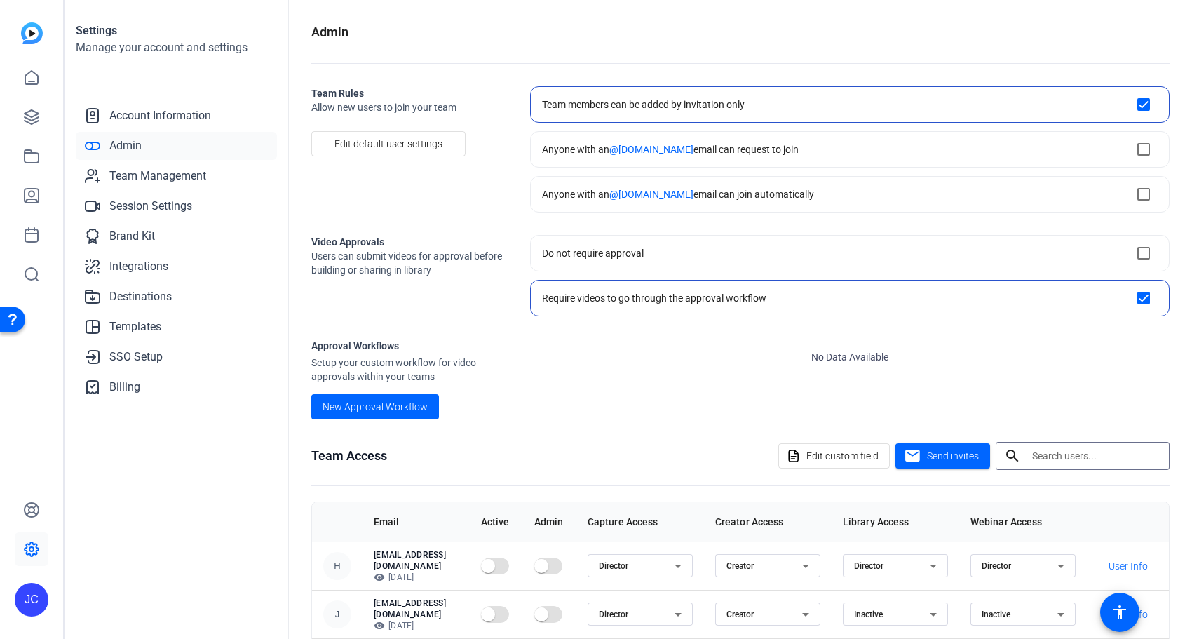
click at [1071, 454] on input "text" at bounding box center [1095, 455] width 126 height 17
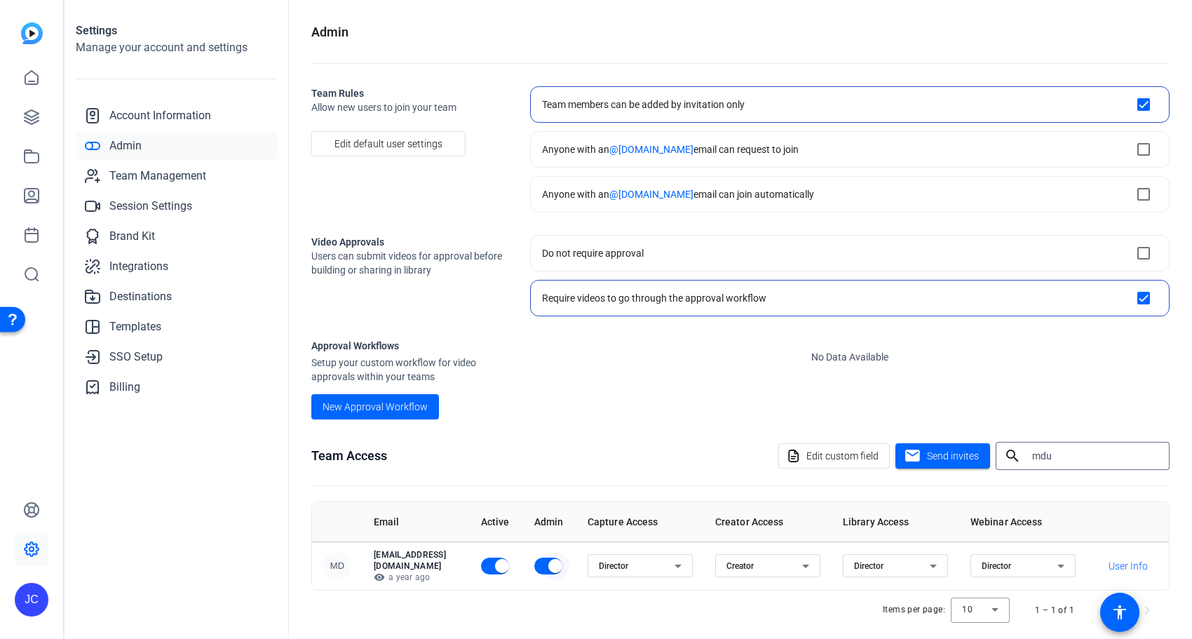
type input "mdu"
click at [566, 571] on span "button" at bounding box center [555, 566] width 28 height 28
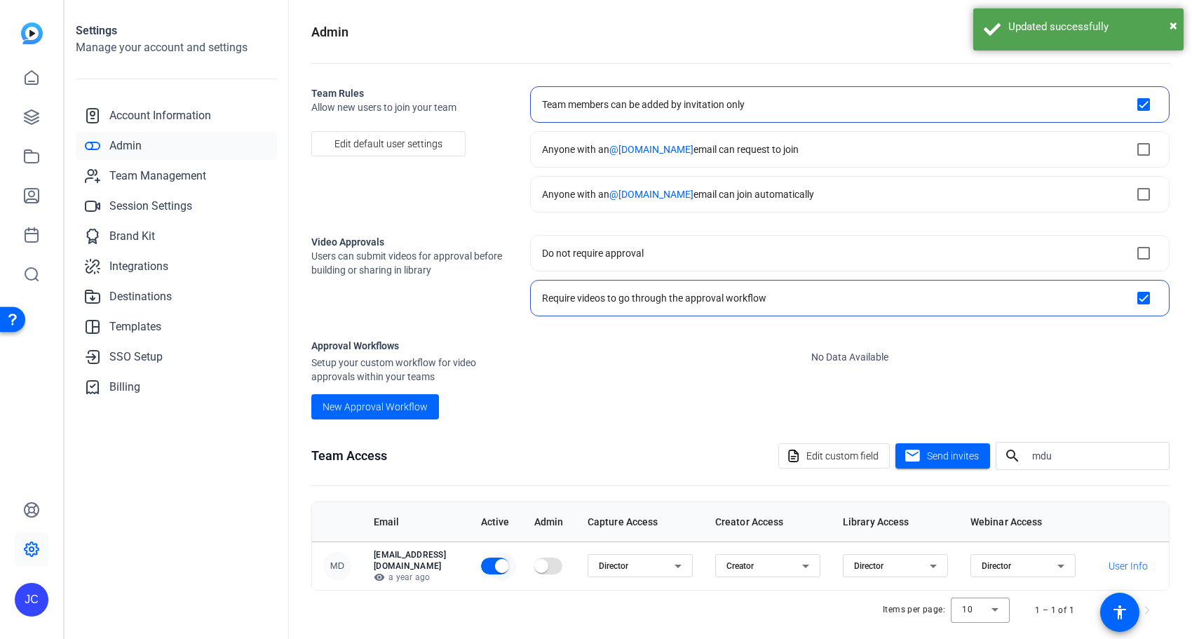
click at [509, 565] on span "button" at bounding box center [502, 566] width 14 height 14
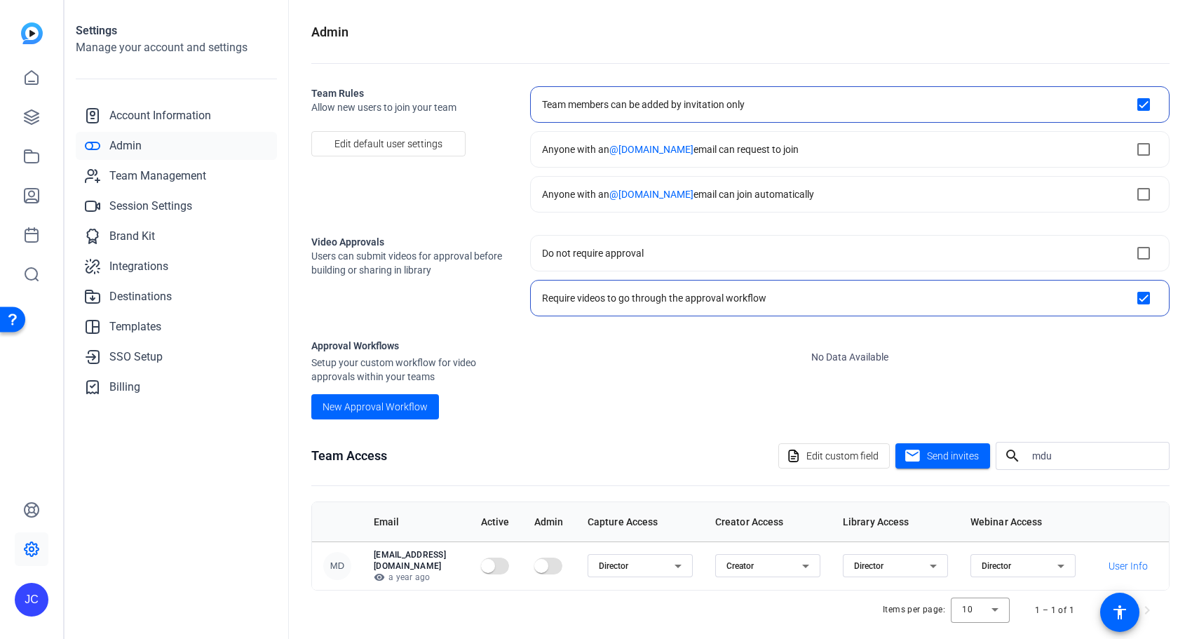
click at [225, 502] on div "Settings Manage your account and settings Account Information Admin Team Manage…" at bounding box center [177, 319] width 224 height 639
click at [149, 494] on div "Settings Manage your account and settings Account Information Admin Team Manage…" at bounding box center [177, 319] width 224 height 639
click at [36, 199] on icon at bounding box center [32, 196] width 14 height 14
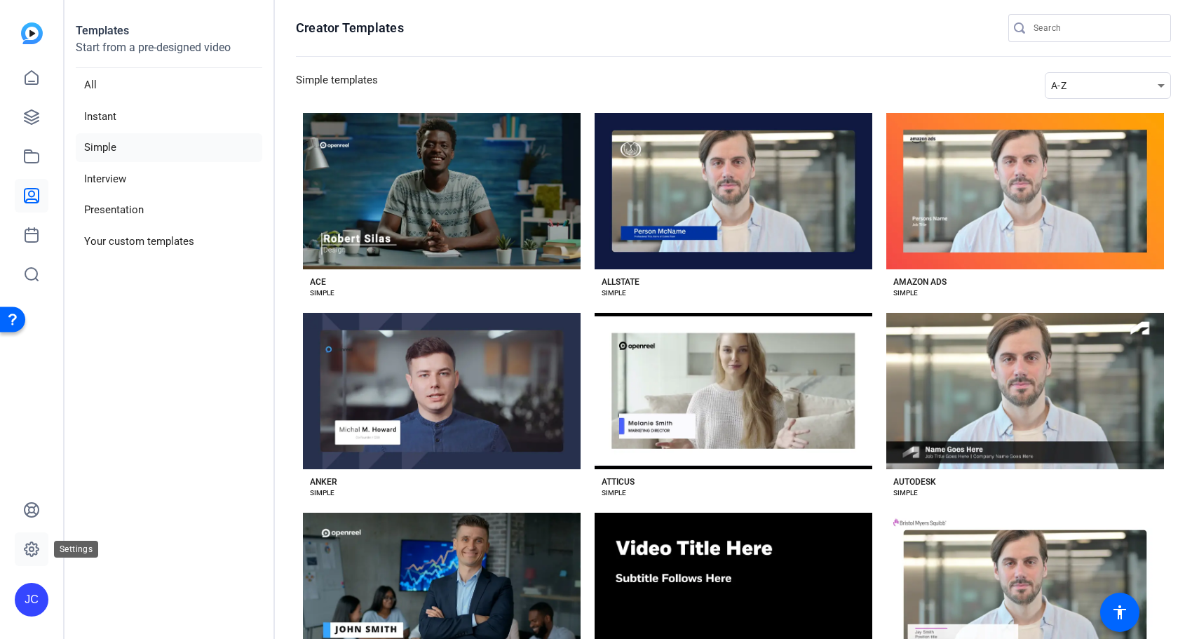
click at [31, 552] on icon at bounding box center [31, 549] width 17 height 17
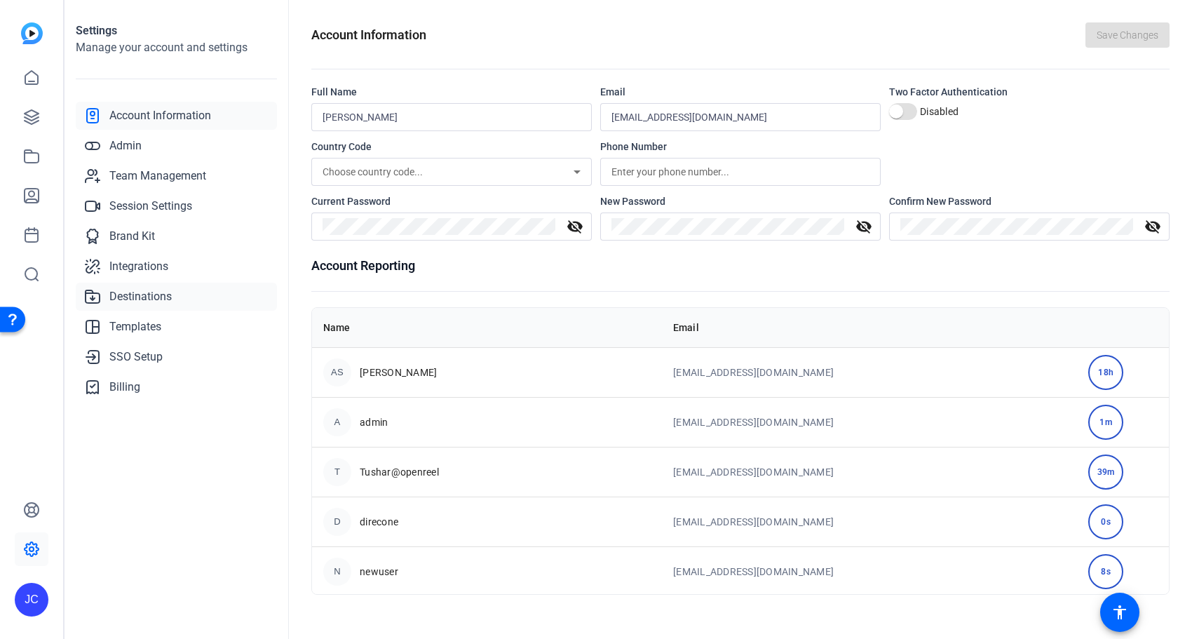
click at [135, 289] on span "Destinations" at bounding box center [140, 296] width 62 height 17
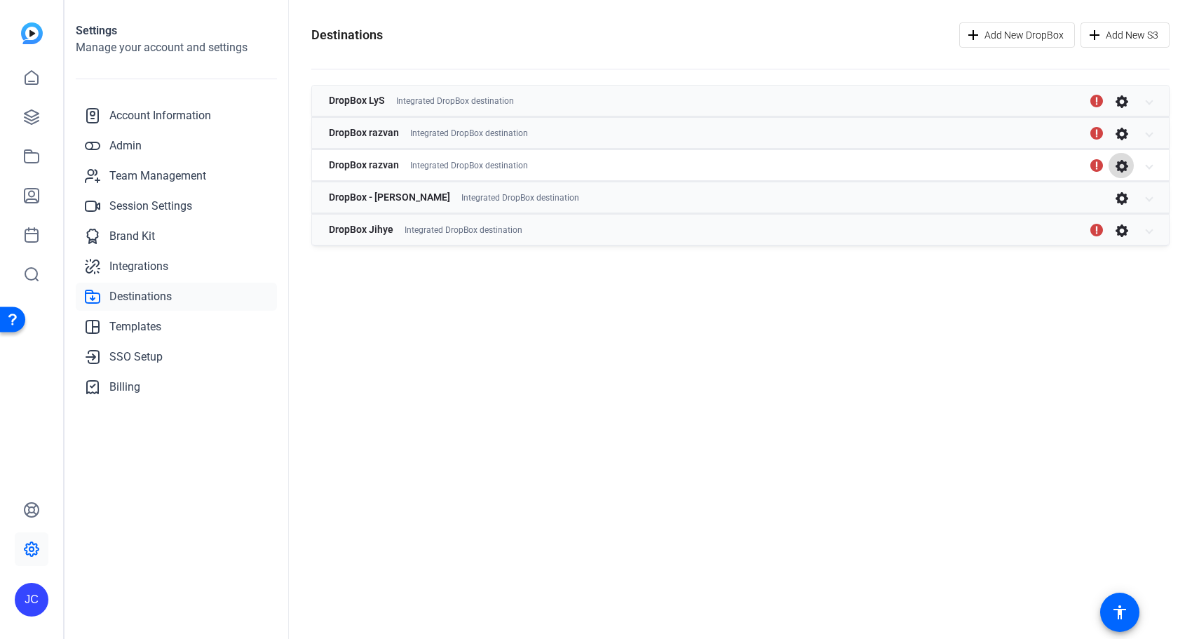
click at [1121, 161] on icon "button" at bounding box center [1121, 165] width 13 height 13
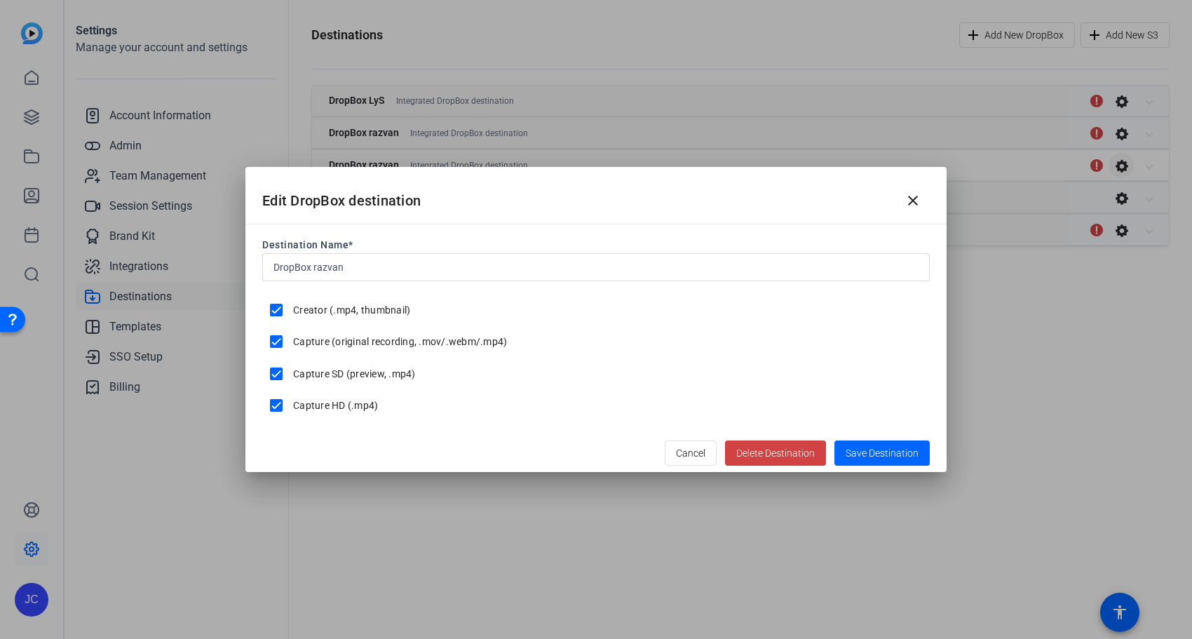
click at [1121, 161] on div at bounding box center [596, 319] width 1192 height 639
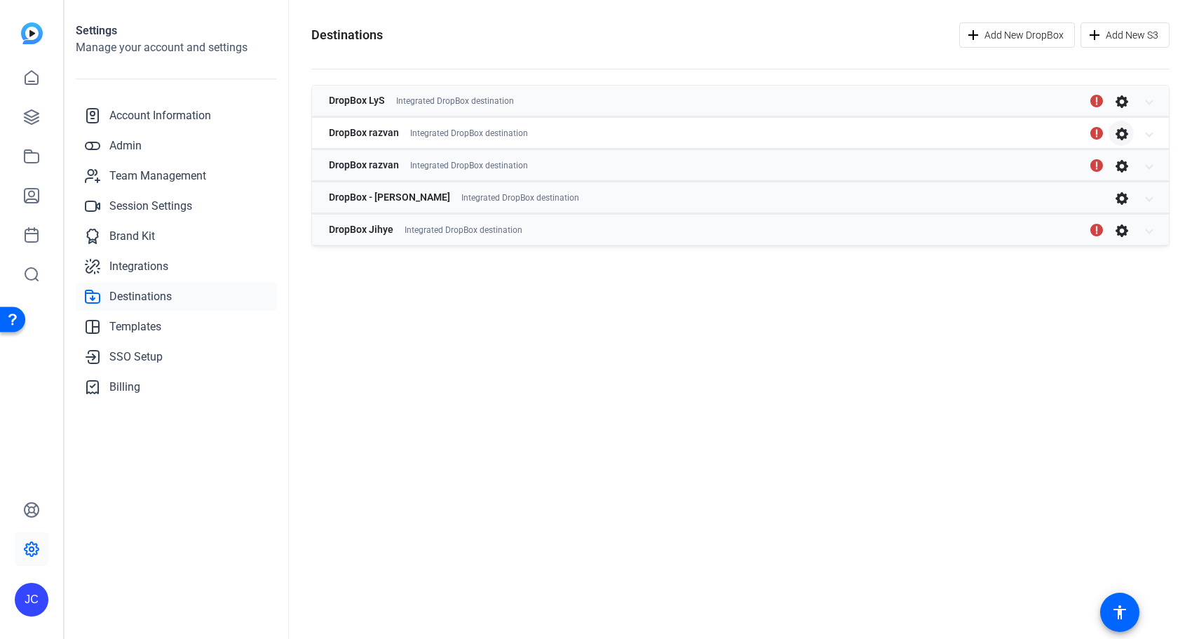
click at [1123, 133] on icon "button" at bounding box center [1121, 133] width 14 height 14
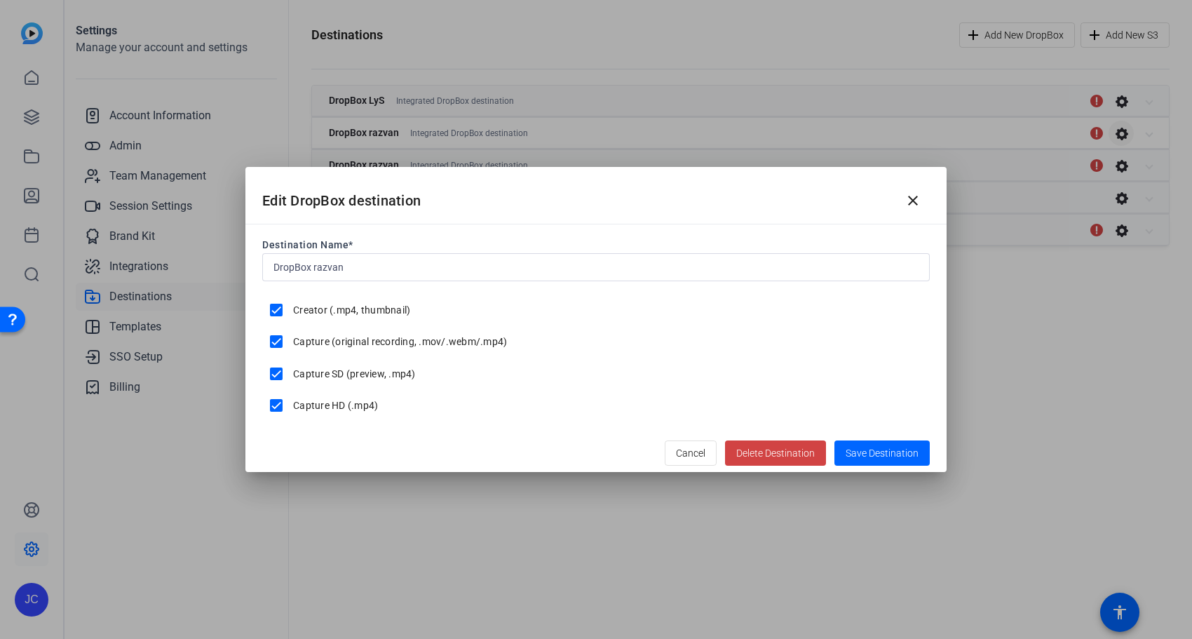
click at [1123, 133] on div at bounding box center [596, 319] width 1192 height 639
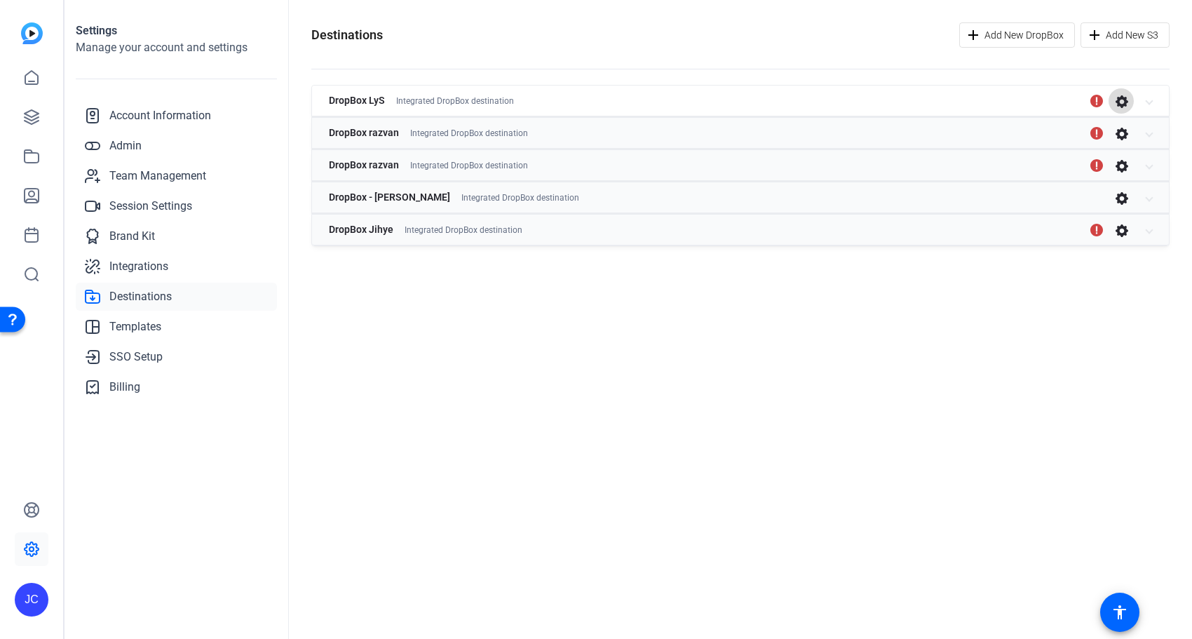
click at [1123, 96] on icon "button" at bounding box center [1121, 101] width 14 height 14
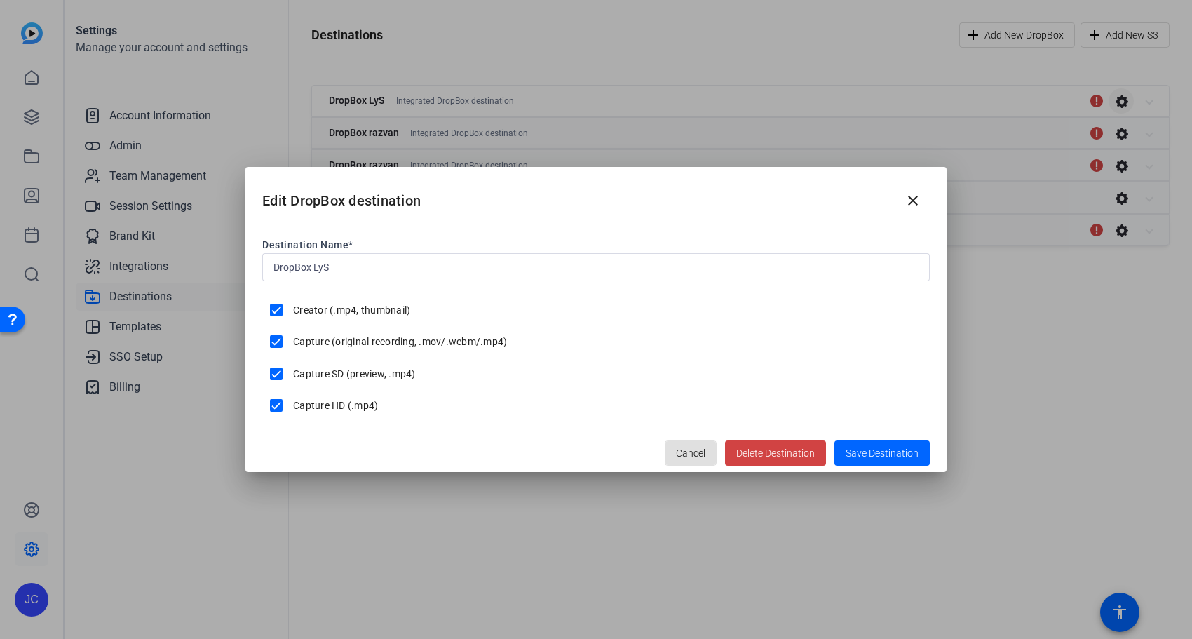
click at [1123, 96] on div at bounding box center [596, 319] width 1192 height 639
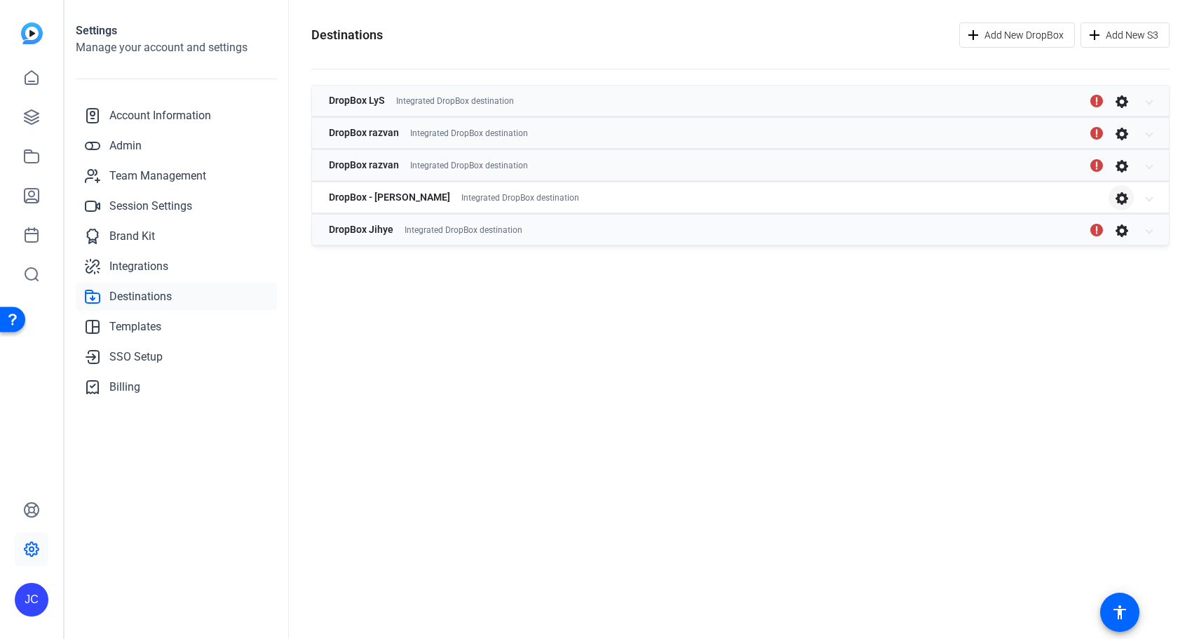
click at [1118, 200] on icon "button" at bounding box center [1121, 197] width 13 height 13
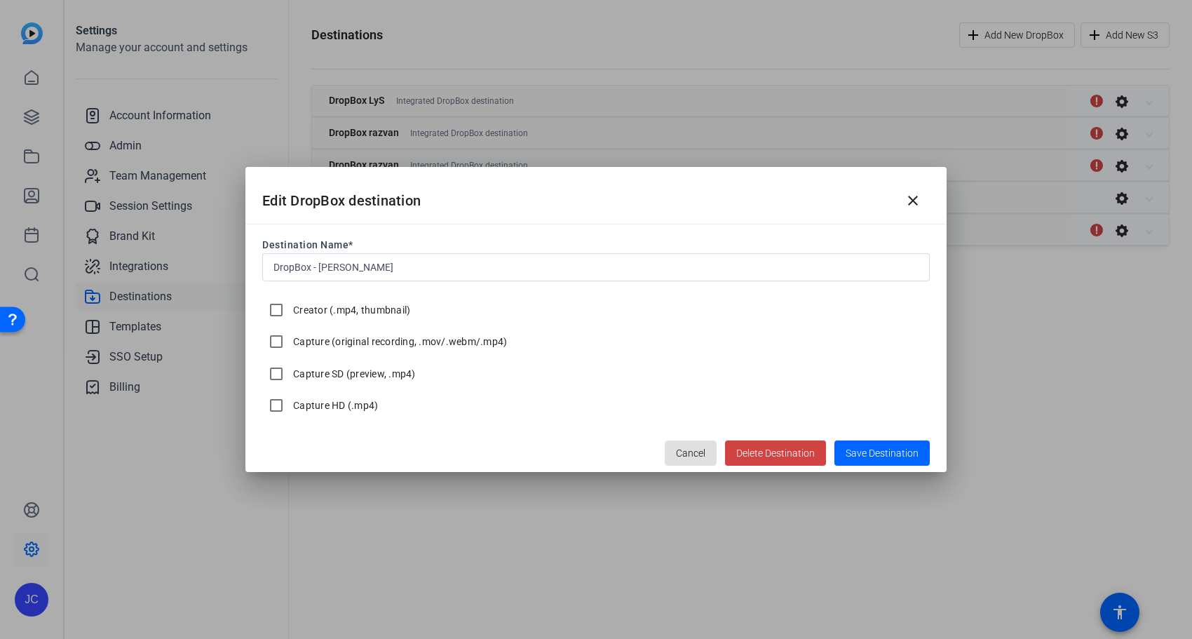
click at [1118, 202] on div at bounding box center [596, 319] width 1192 height 639
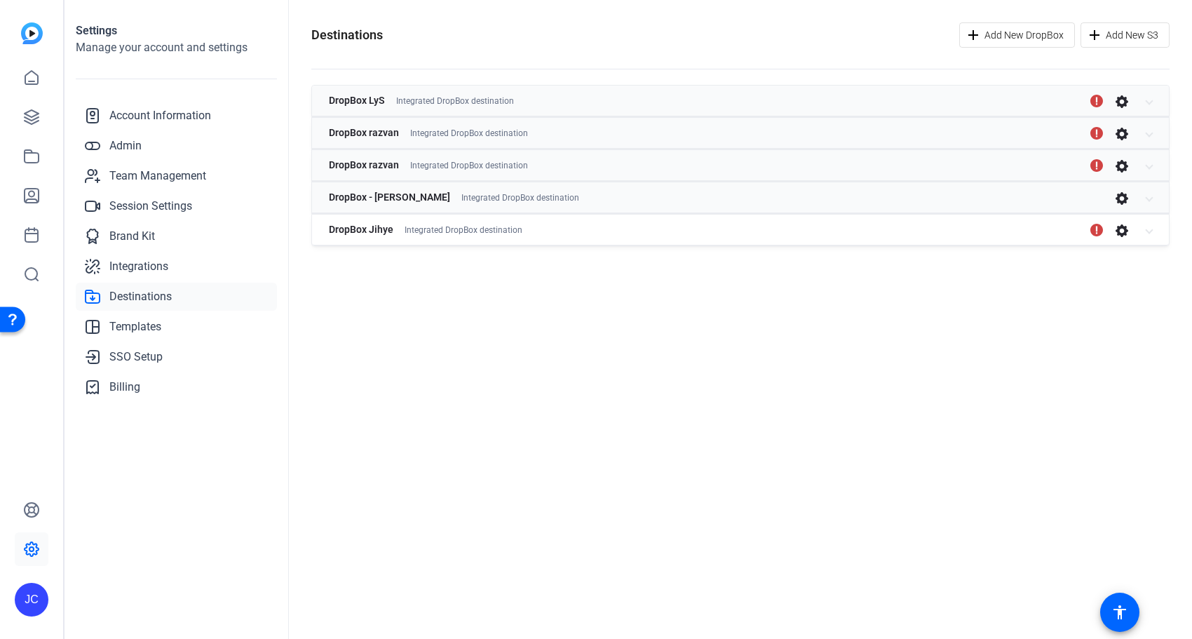
click at [1147, 233] on span at bounding box center [1149, 229] width 6 height 15
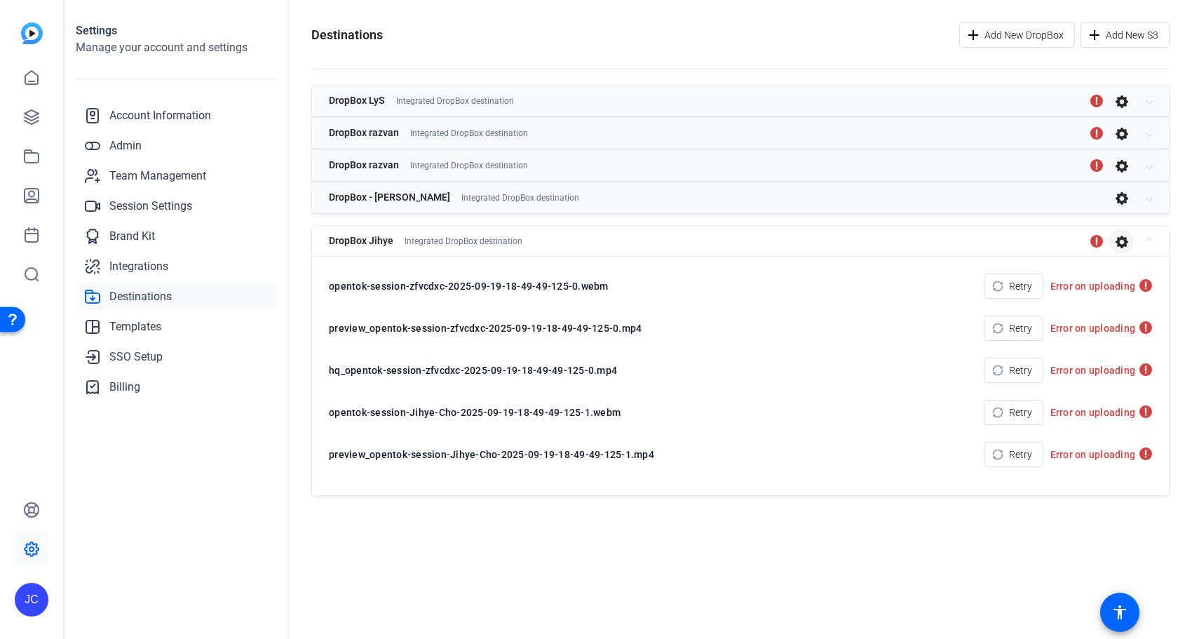
click at [1121, 238] on icon "button" at bounding box center [1121, 241] width 13 height 13
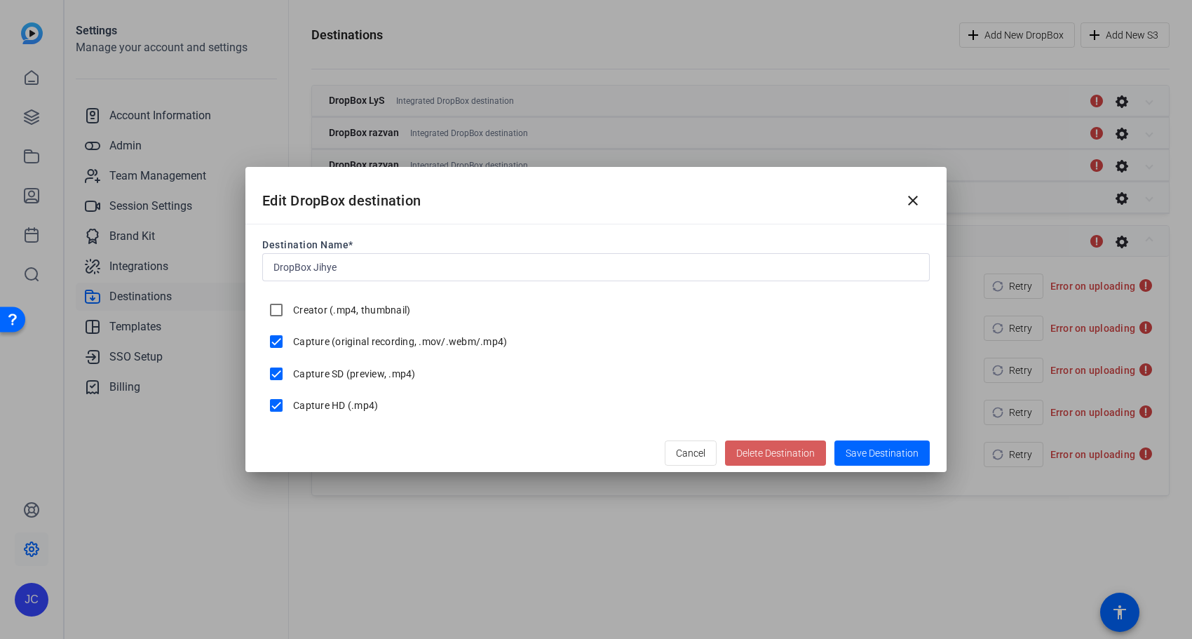
click at [743, 444] on span "button" at bounding box center [775, 453] width 101 height 34
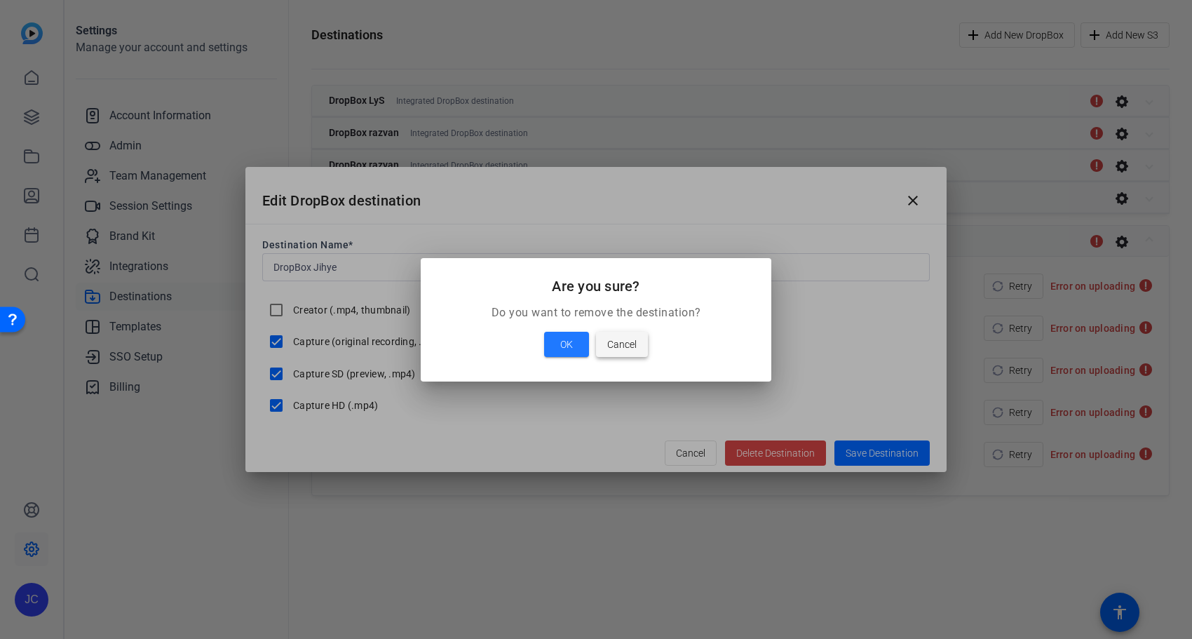
click at [639, 342] on span at bounding box center [622, 344] width 52 height 34
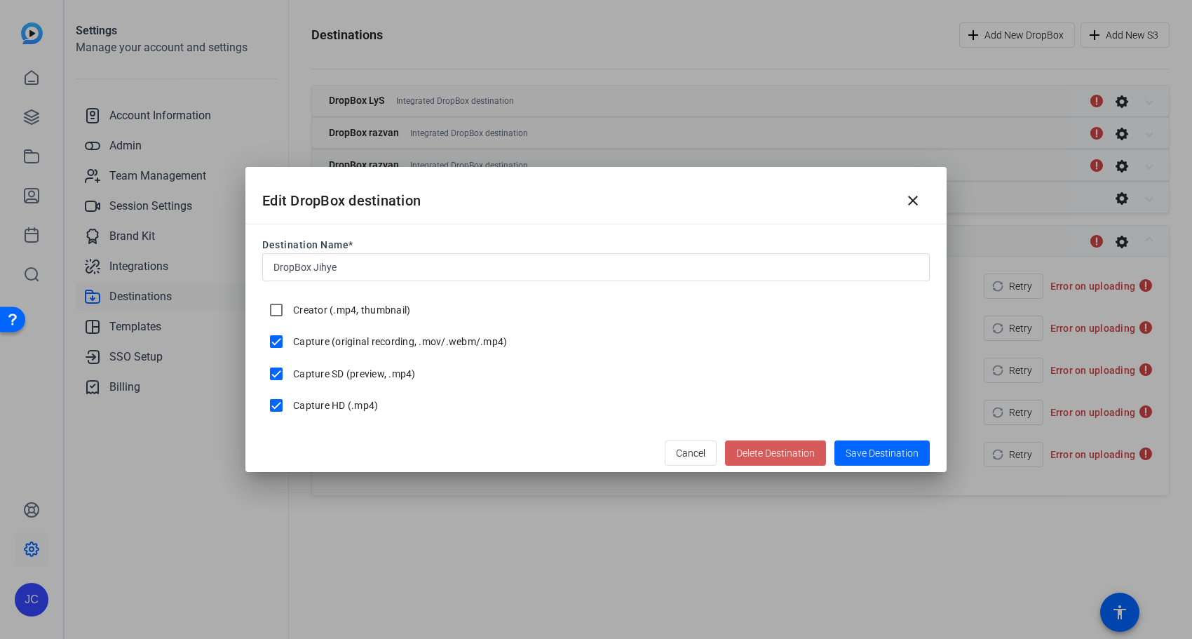
click at [761, 452] on span "Delete Destination" at bounding box center [775, 453] width 79 height 15
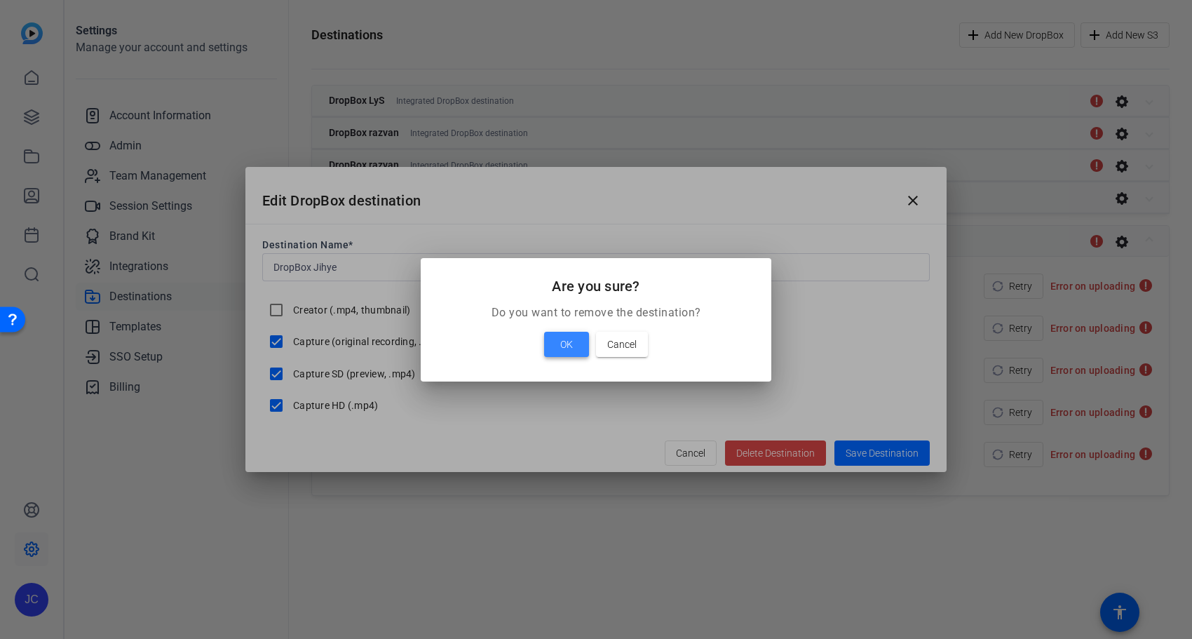
click at [552, 336] on span at bounding box center [566, 344] width 45 height 34
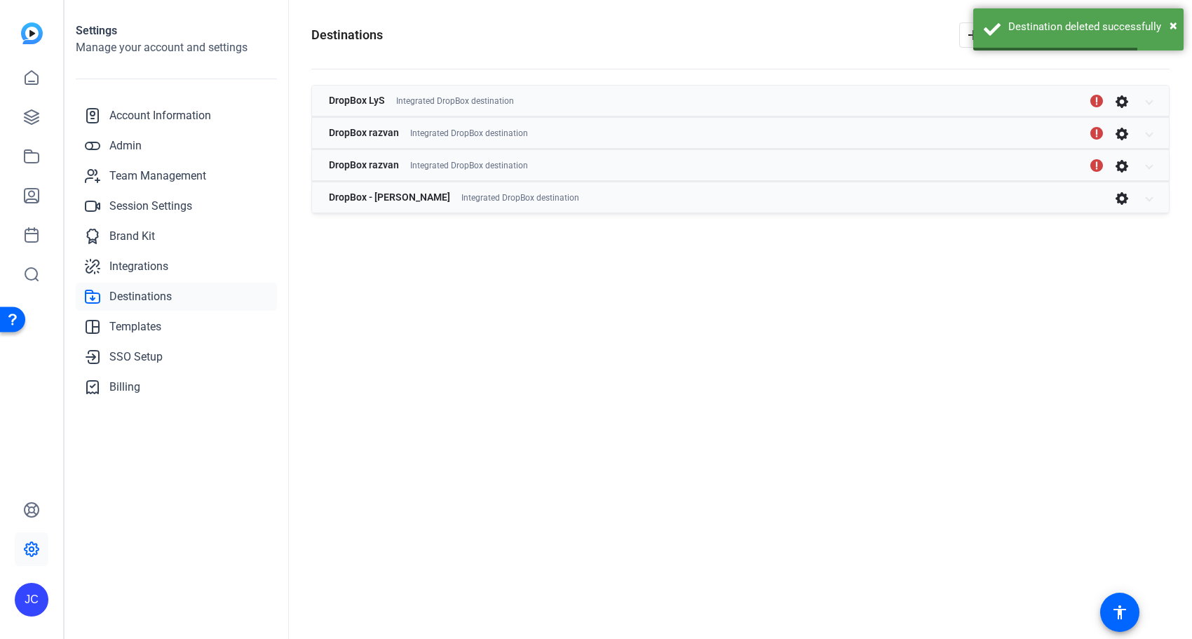
drag, startPoint x: 383, startPoint y: 515, endPoint x: 348, endPoint y: 344, distance: 174.5
click at [382, 515] on div "Destinations Add New DropBox Add New S3 DropBox LyS Integrated DropBox destinat…" at bounding box center [740, 319] width 903 height 639
